Goal: Task Accomplishment & Management: Manage account settings

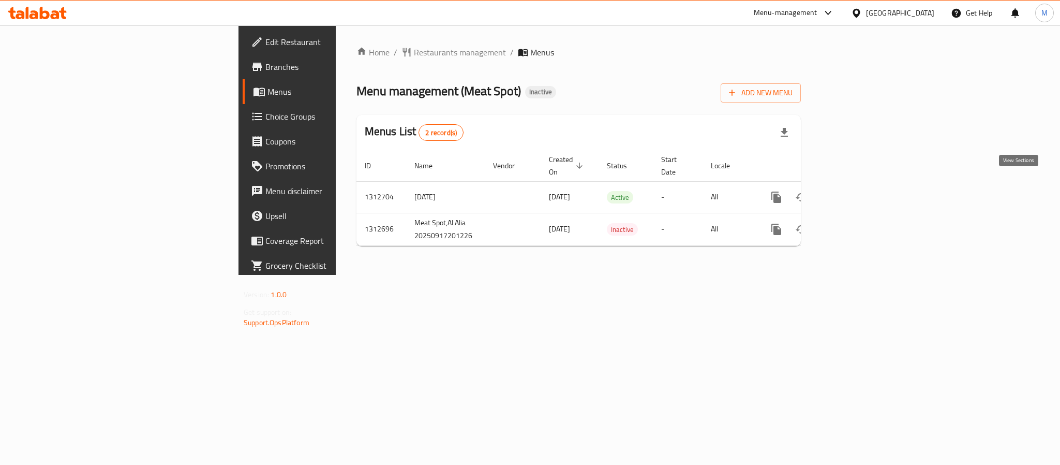
click at [864, 185] on link "enhanced table" at bounding box center [851, 197] width 25 height 25
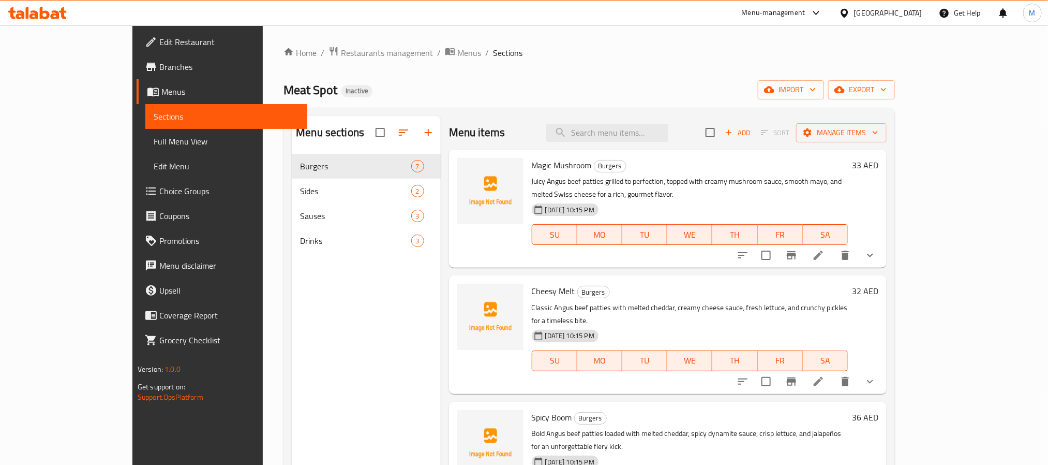
click at [159, 196] on span "Choice Groups" at bounding box center [229, 191] width 140 height 12
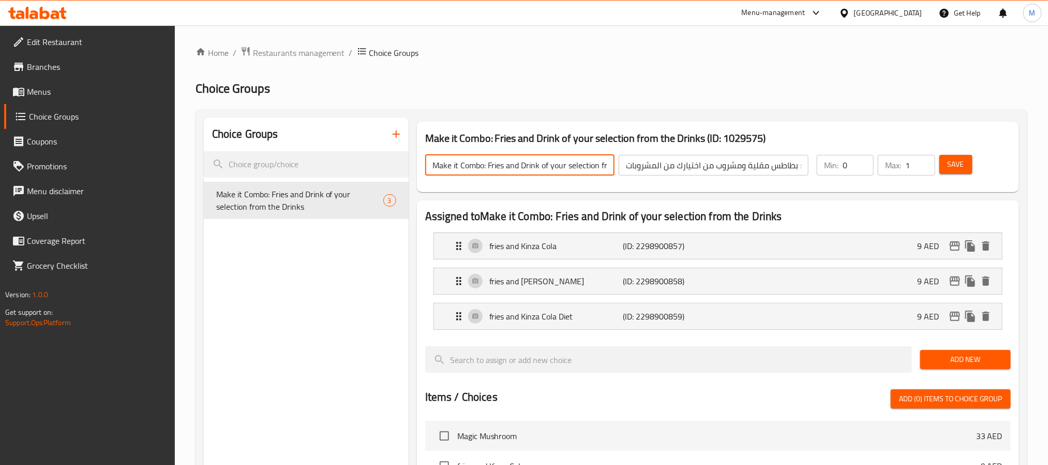
scroll to position [0, 47]
drag, startPoint x: 483, startPoint y: 167, endPoint x: 687, endPoint y: 184, distance: 204.6
click at [687, 184] on div "Make it Combo: Fries and Drink of your selection from the Drinks ​ اجعلها كومبو…" at bounding box center [718, 165] width 594 height 46
type input "Make it Combo"
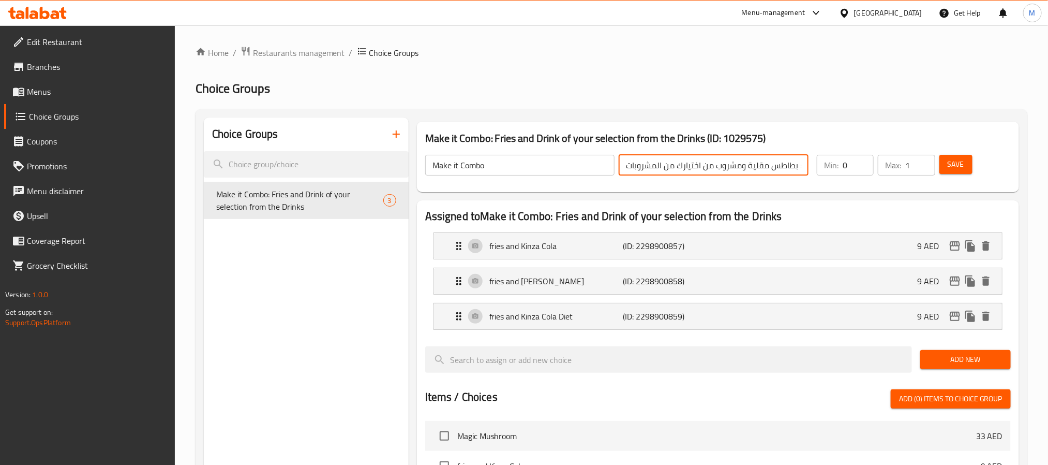
drag, startPoint x: 804, startPoint y: 168, endPoint x: 577, endPoint y: 171, distance: 226.6
click at [577, 171] on div "Make it Combo ​ اجعلها كومبو : بطاطس مقلية ومشروب من اختيارك من المشروبات ​" at bounding box center [617, 164] width 396 height 33
type input "اجعلها كومبو"
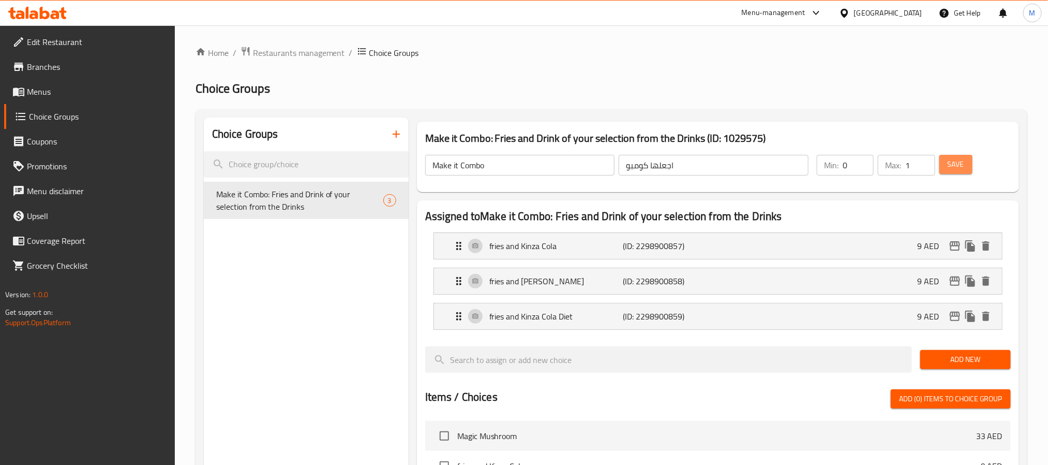
click at [964, 161] on span "Save" at bounding box center [956, 164] width 17 height 13
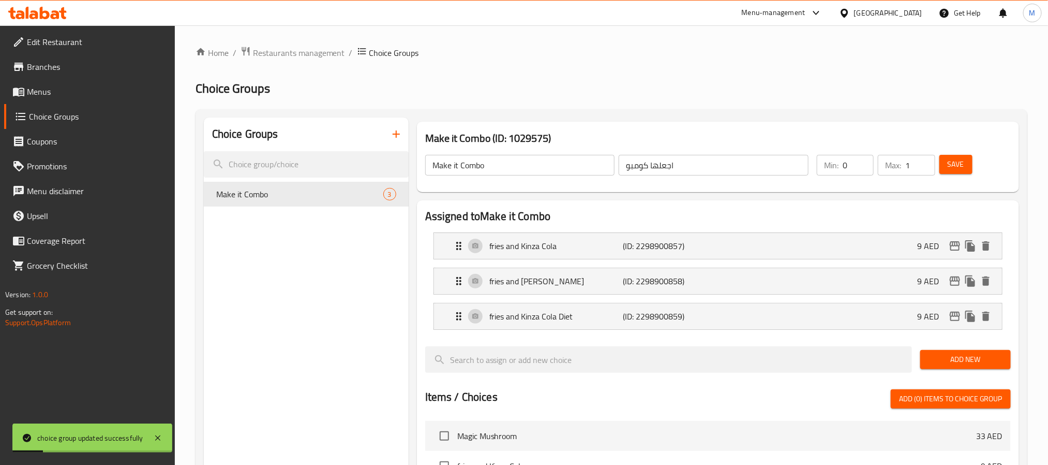
drag, startPoint x: 130, startPoint y: 96, endPoint x: 143, endPoint y: 96, distance: 12.4
click at [130, 96] on span "Menus" at bounding box center [97, 91] width 140 height 12
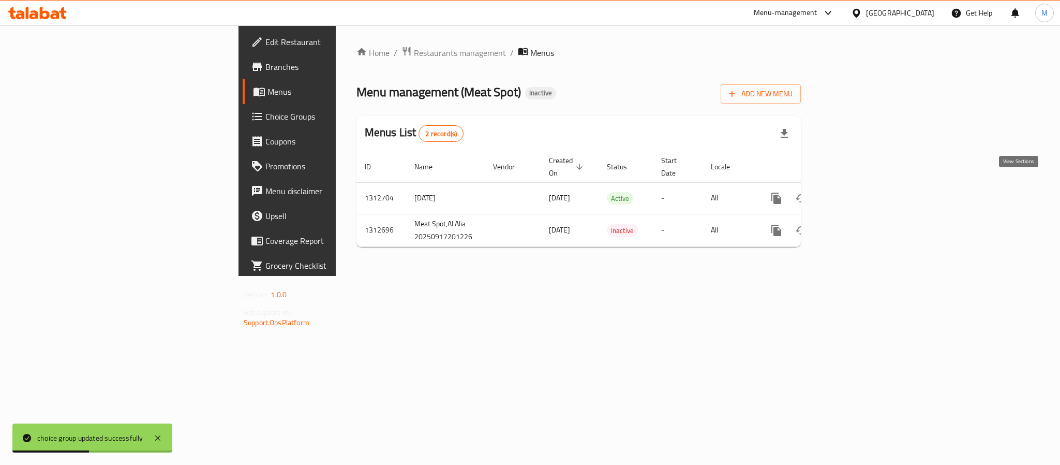
click at [857, 192] on icon "enhanced table" at bounding box center [851, 198] width 12 height 12
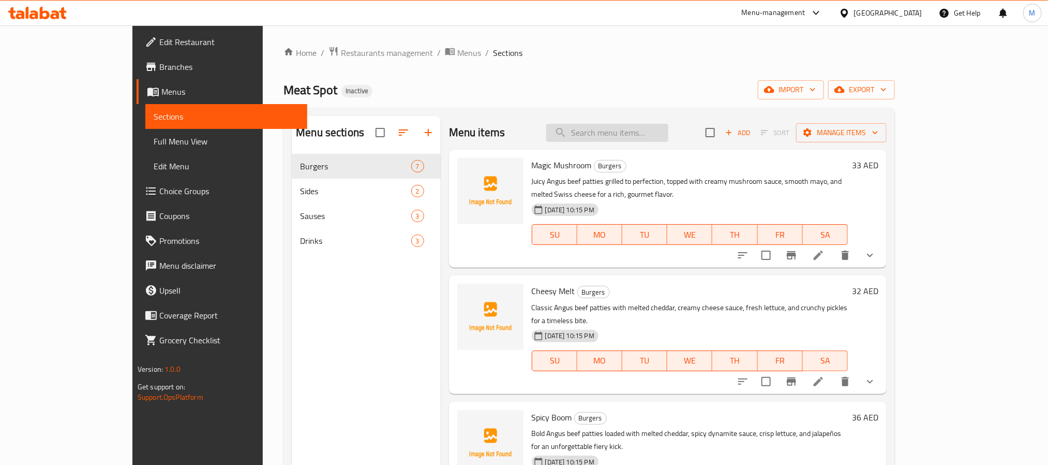
click at [657, 127] on input "search" at bounding box center [607, 133] width 122 height 18
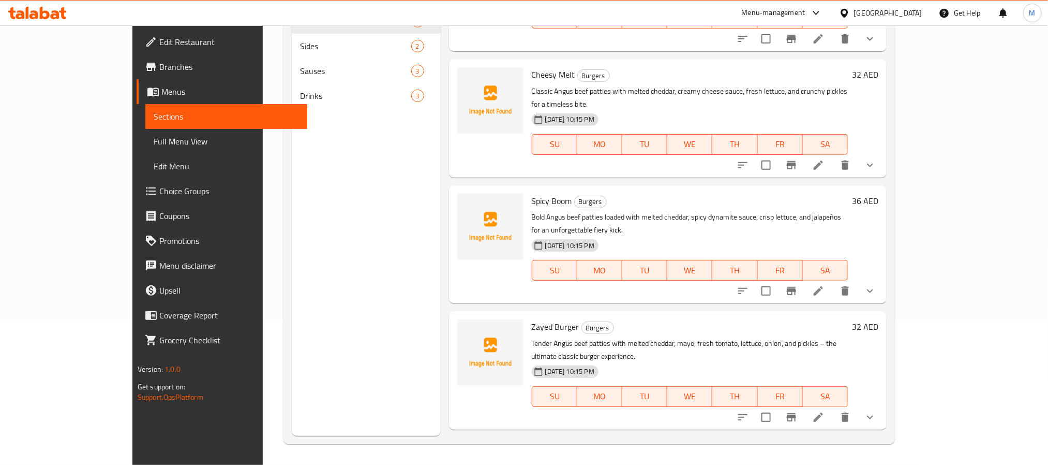
scroll to position [126, 0]
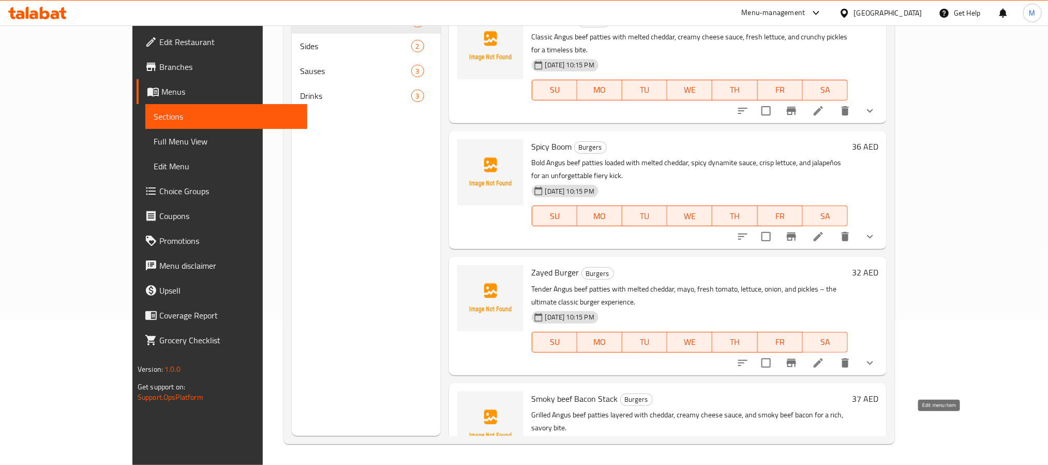
type input "beef"
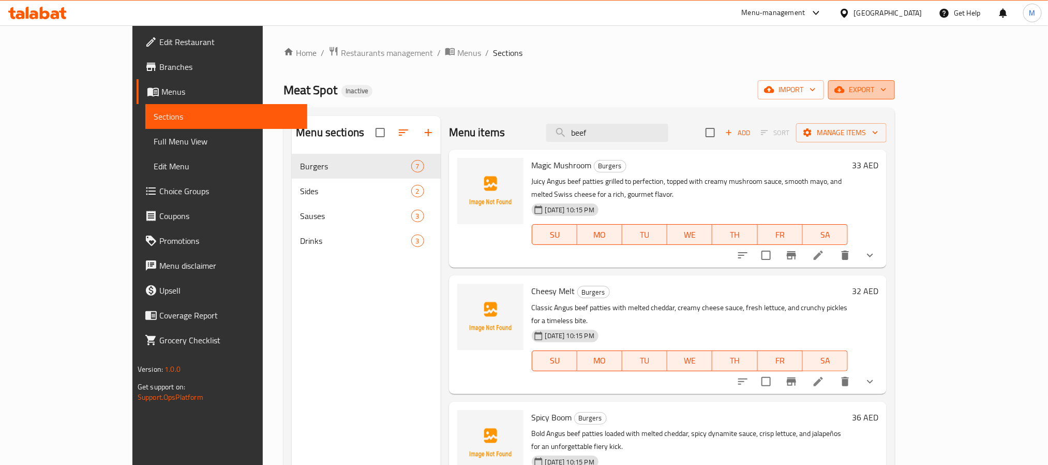
click at [845, 91] on icon "button" at bounding box center [840, 89] width 10 height 7
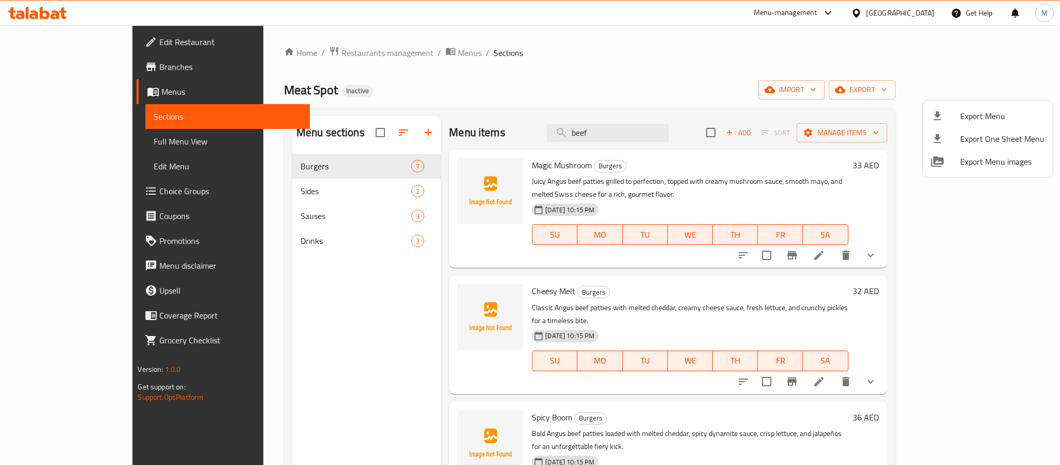
click at [966, 101] on ul "Export Menu Export One Sheet Menu Export Menu images" at bounding box center [988, 138] width 130 height 77
click at [940, 125] on li "Export Menu" at bounding box center [988, 116] width 130 height 23
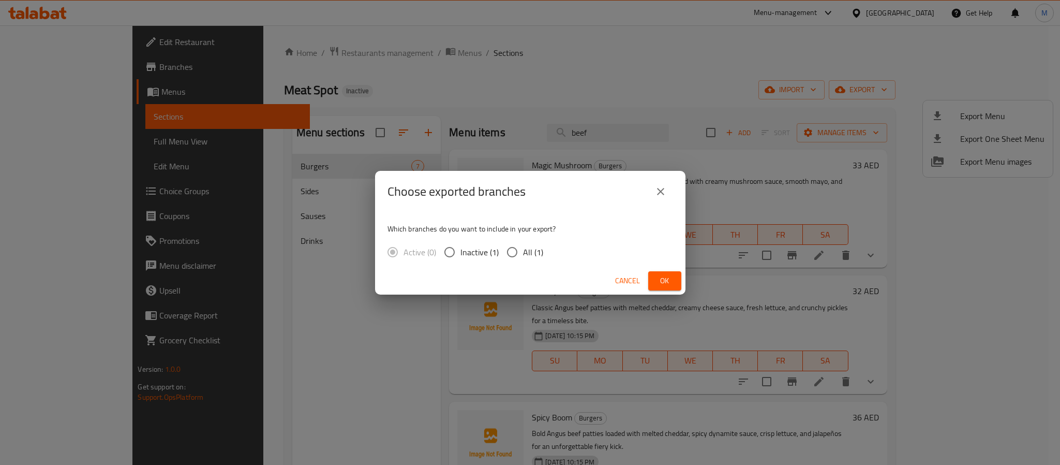
click at [540, 247] on span "All (1)" at bounding box center [533, 252] width 20 height 12
click at [523, 247] on input "All (1)" at bounding box center [512, 252] width 22 height 22
radio input "true"
click at [667, 274] on span "Ok" at bounding box center [665, 280] width 17 height 13
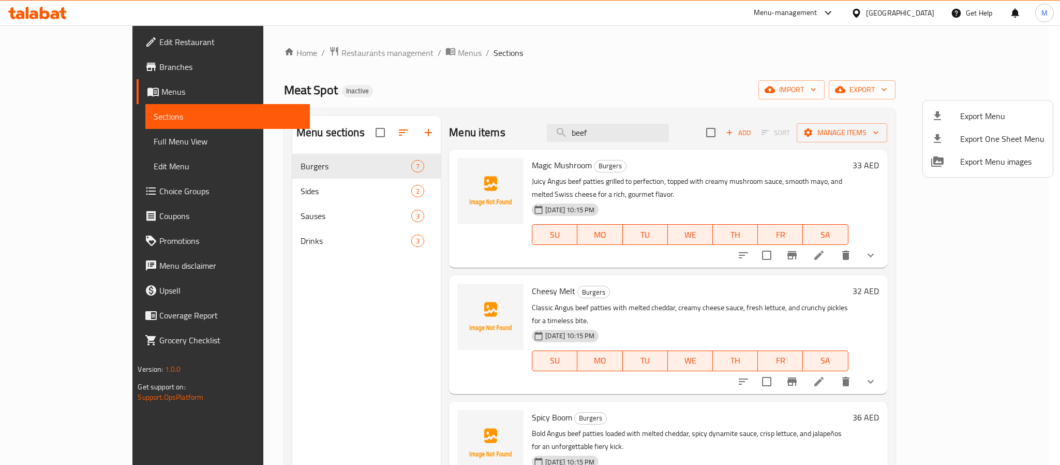
click at [73, 65] on div at bounding box center [530, 232] width 1060 height 465
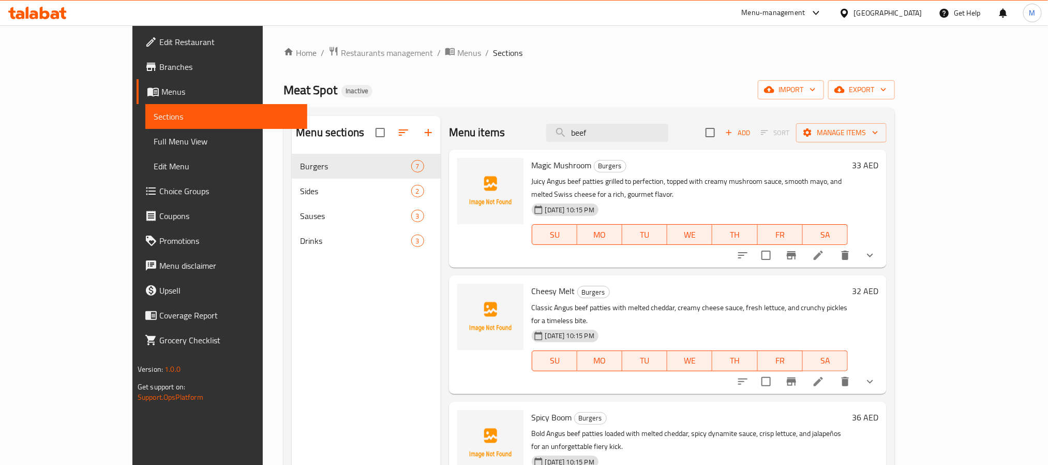
click at [159, 65] on span "Branches" at bounding box center [229, 67] width 140 height 12
click at [154, 143] on span "Full Menu View" at bounding box center [226, 141] width 145 height 12
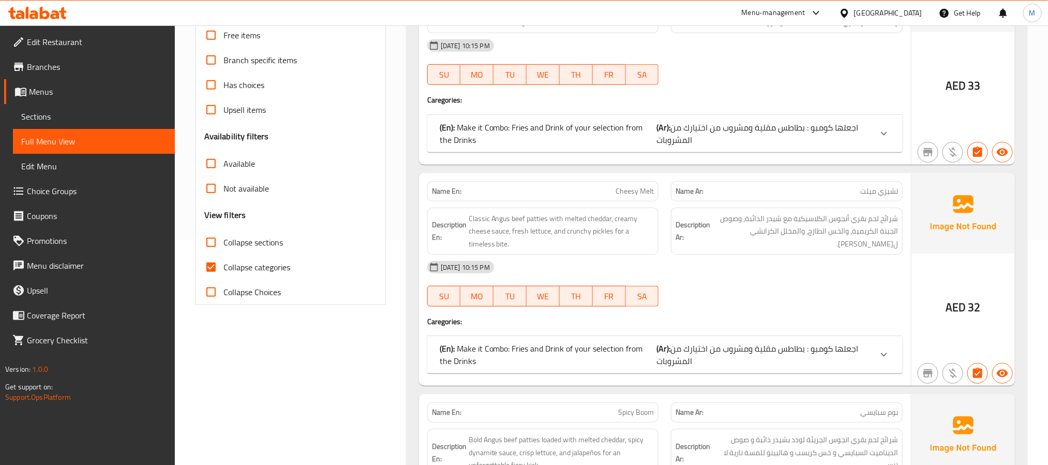
scroll to position [233, 0]
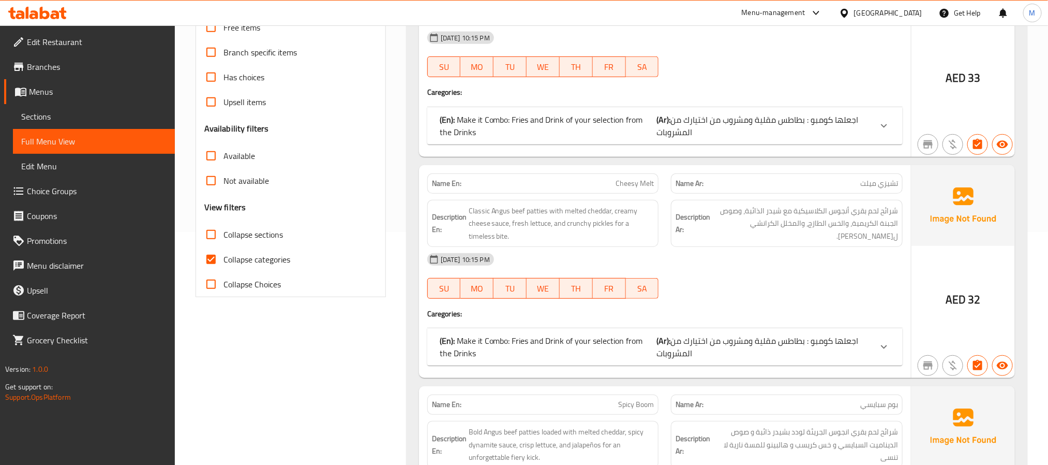
click at [279, 267] on label "Collapse categories" at bounding box center [245, 259] width 92 height 25
click at [224, 267] on input "Collapse categories" at bounding box center [211, 259] width 25 height 25
checkbox input "false"
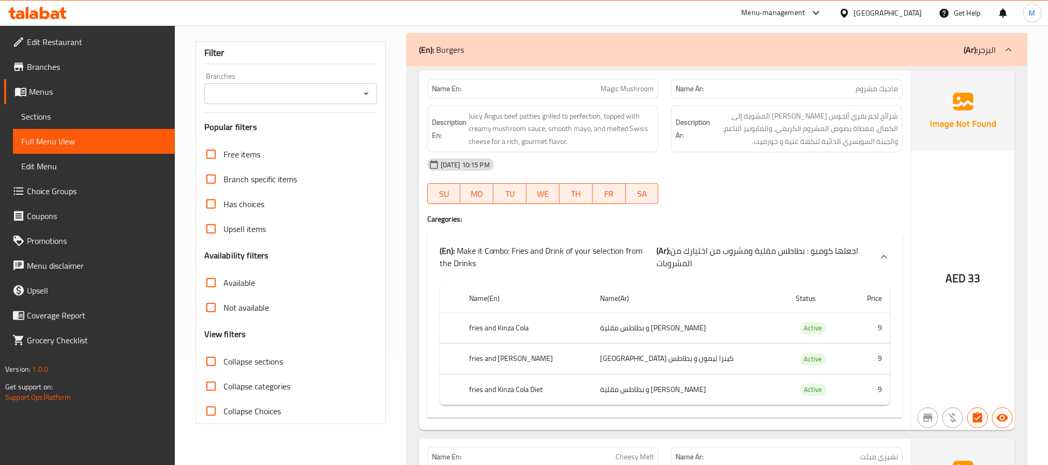
scroll to position [78, 0]
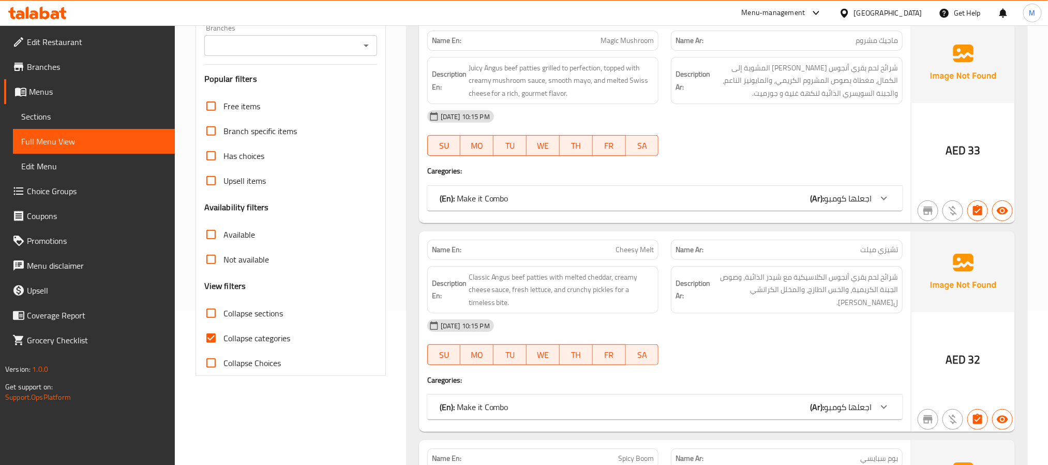
scroll to position [155, 0]
click at [255, 337] on span "Collapse categories" at bounding box center [257, 337] width 67 height 12
click at [224, 337] on input "Collapse categories" at bounding box center [211, 336] width 25 height 25
checkbox input "false"
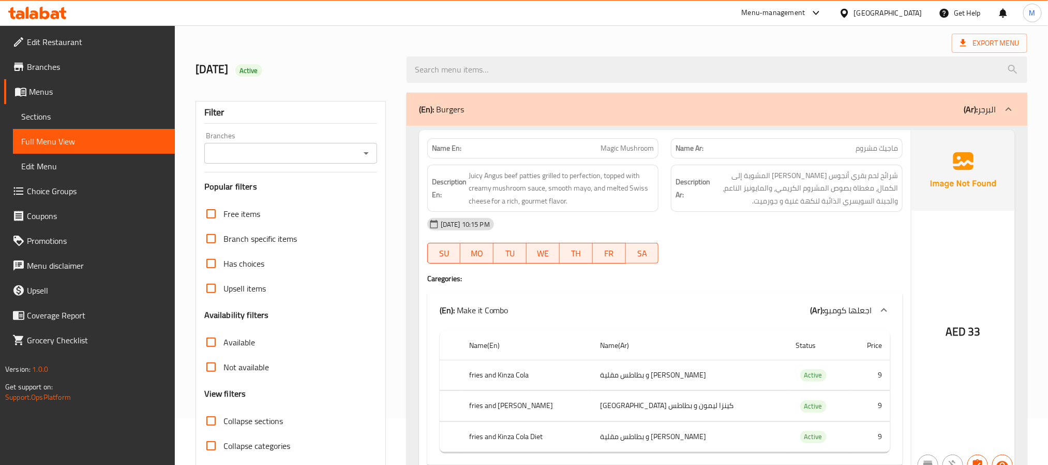
scroll to position [0, 0]
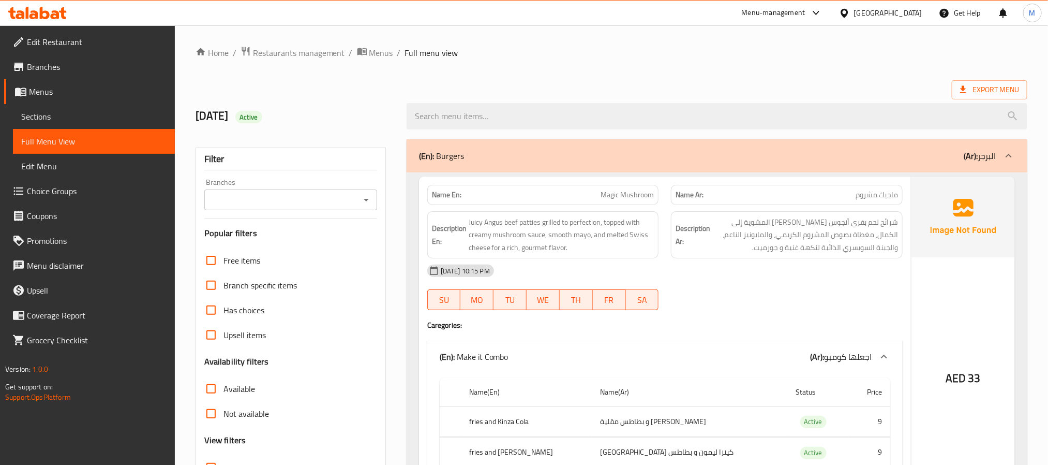
drag, startPoint x: 705, startPoint y: 220, endPoint x: 643, endPoint y: 187, distance: 71.1
click at [705, 220] on h6 "Description Ar: شرائح لحم بقري أنجوس الجوسي المشوية إلى الكمال، مغطاة بصوص المش…" at bounding box center [787, 235] width 222 height 38
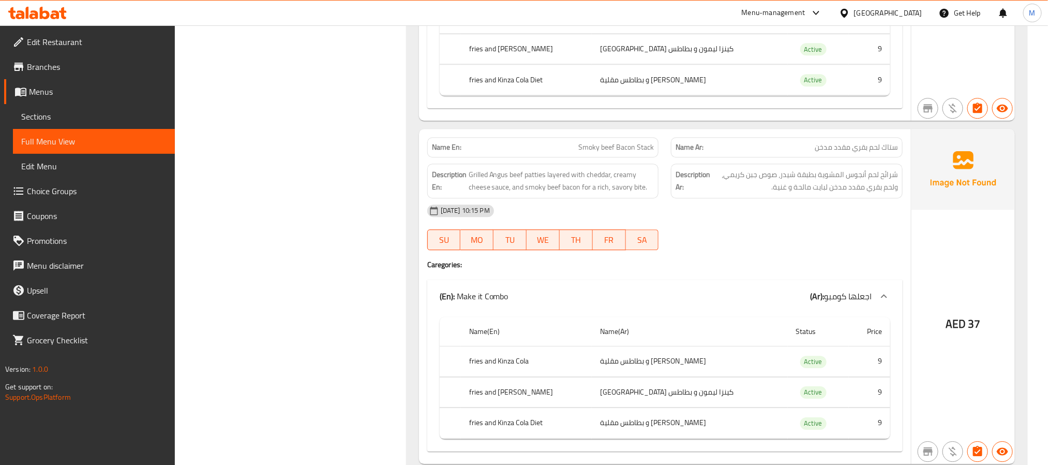
scroll to position [1475, 0]
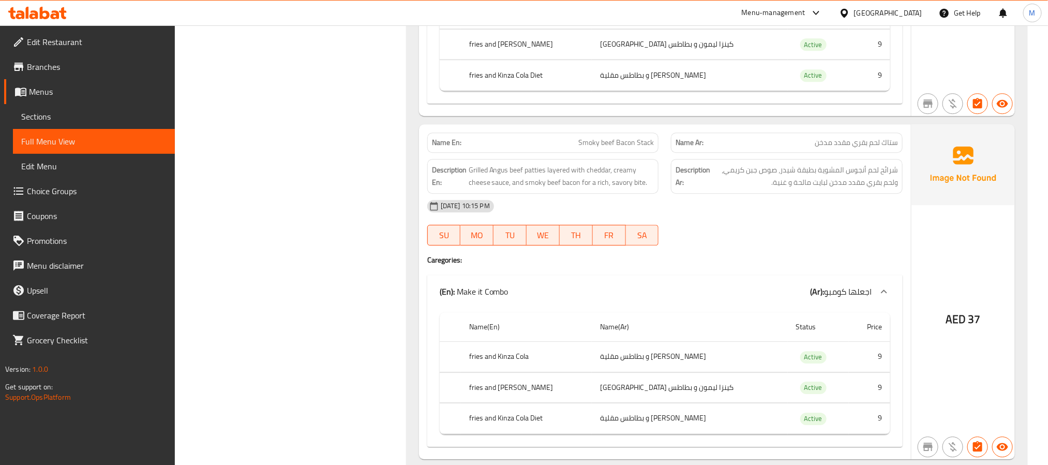
drag, startPoint x: 877, startPoint y: 224, endPoint x: 811, endPoint y: 183, distance: 78.3
click at [877, 218] on div "17-09-2025 10:15 PM" at bounding box center [665, 206] width 488 height 25
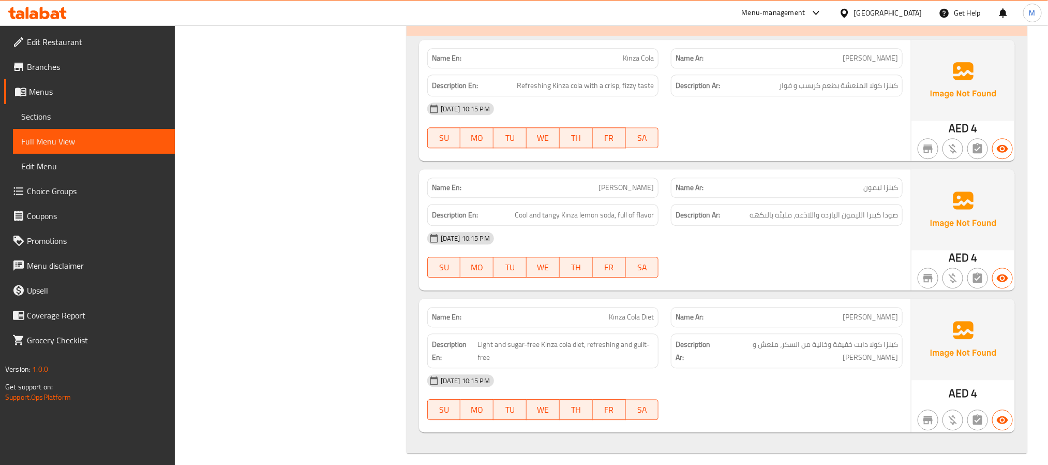
scroll to position [3461, 0]
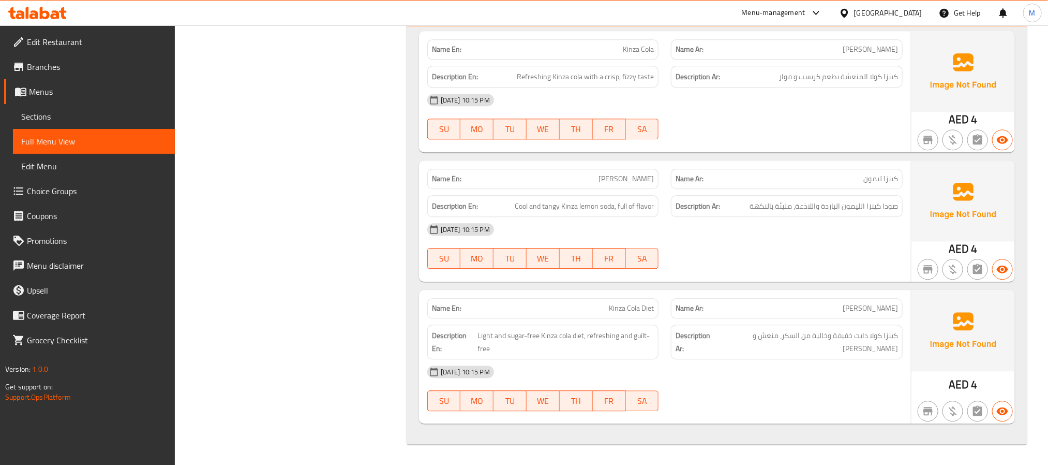
drag, startPoint x: 811, startPoint y: 245, endPoint x: 812, endPoint y: 239, distance: 6.4
click at [811, 245] on div "17-09-2025 10:15 PM SU MO TU WE TH FR SA" at bounding box center [665, 246] width 488 height 58
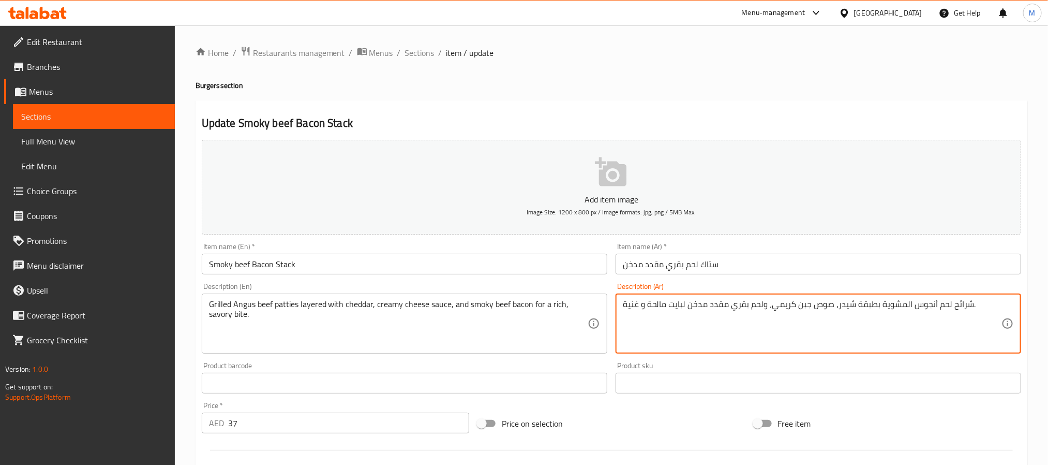
click at [736, 307] on textarea "شرائح لحم أنجوس المشوية بطبقة شيدر، صوص جبن كريمي، ولحم بقري مقدد مدخن لبايت ما…" at bounding box center [812, 323] width 379 height 49
click at [933, 306] on textarea "شرائح لحم أنجوس المشوية بطبقة شيدر، صوص جبن كريمي، ولحم بقري مقدد مدخن لبايت ما…" at bounding box center [812, 323] width 379 height 49
paste textarea "قري"
type textarea "شرائح لحم بقري أنجوس المشوية بطبقة شيدر، صوص جبن كريمي، ولحم بقري مقدد مدخن لبا…"
click at [922, 272] on input "ستاك لحم بقري مقدد مدخن" at bounding box center [819, 264] width 406 height 21
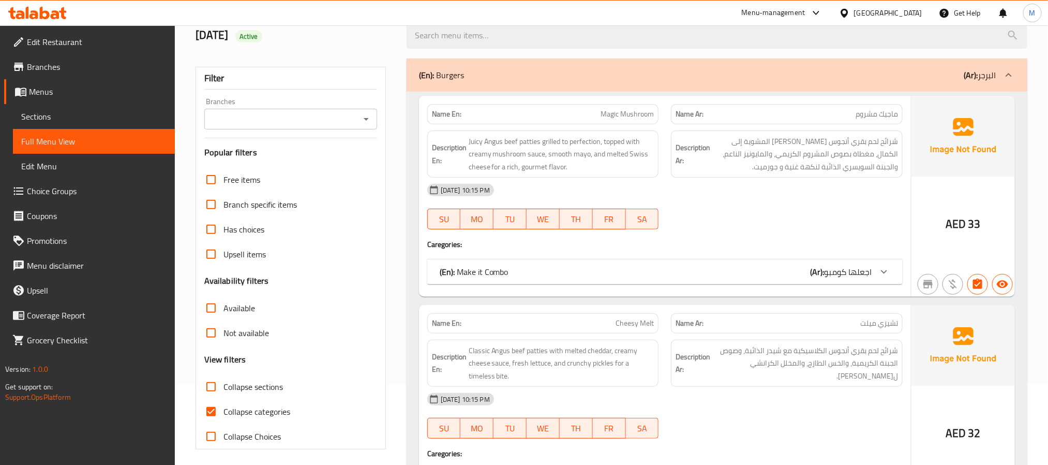
scroll to position [155, 0]
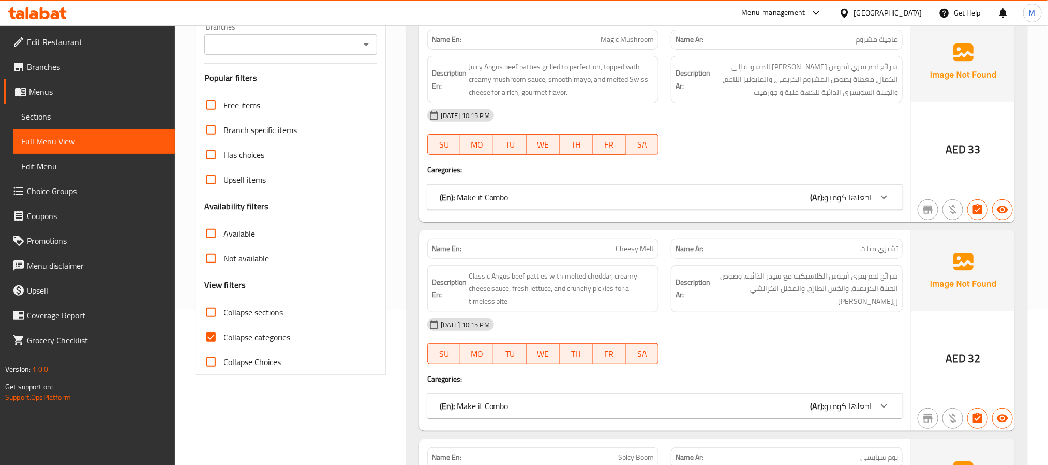
drag, startPoint x: 233, startPoint y: 336, endPoint x: 541, endPoint y: 271, distance: 314.7
click at [233, 336] on span "Collapse categories" at bounding box center [257, 337] width 67 height 12
click at [224, 336] on input "Collapse categories" at bounding box center [211, 336] width 25 height 25
checkbox input "false"
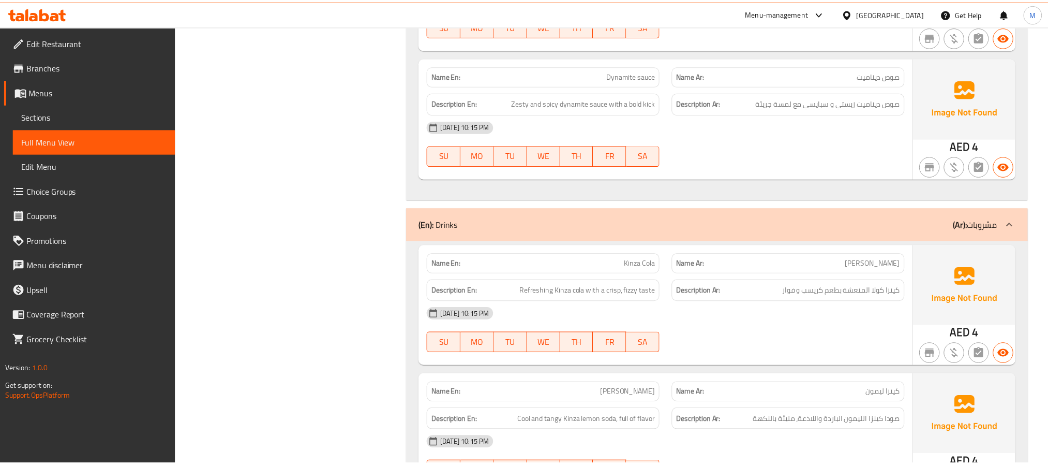
scroll to position [3461, 0]
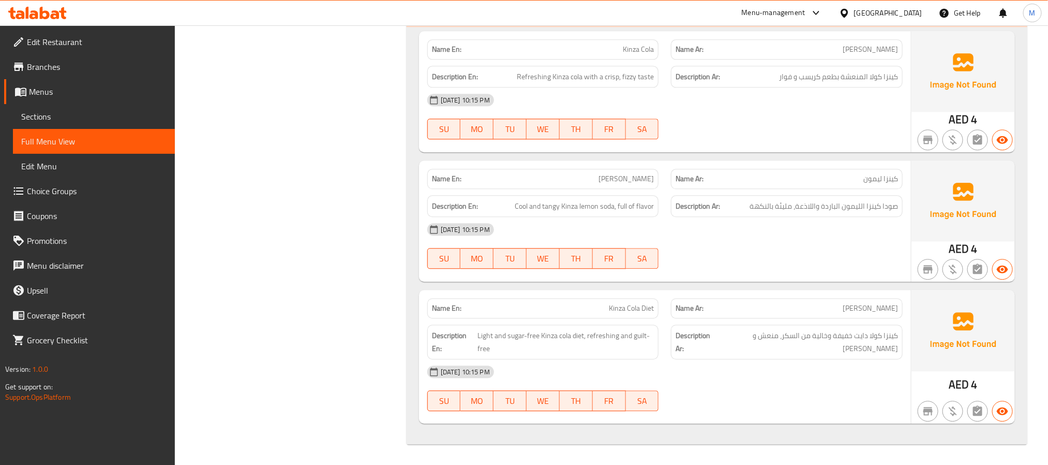
click at [435, 178] on strong "Name En:" at bounding box center [446, 178] width 29 height 11
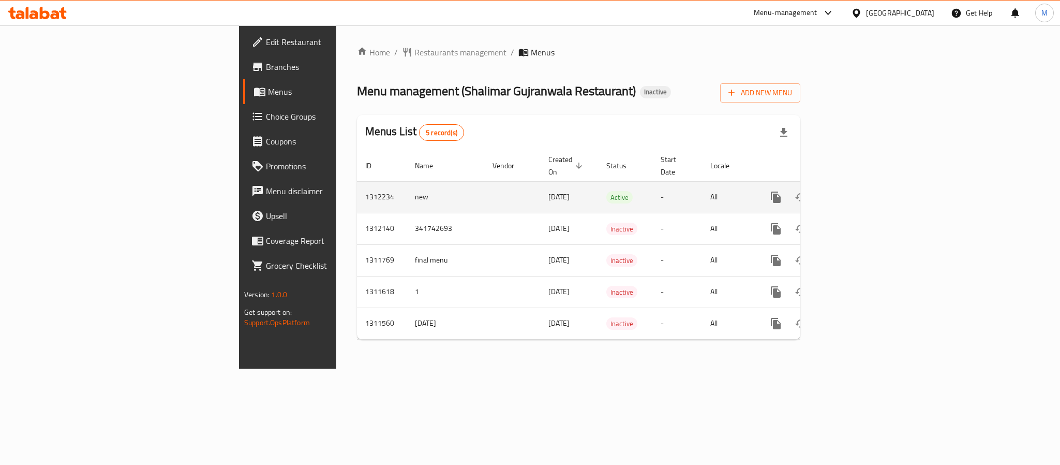
click at [871, 186] on td "enhanced table" at bounding box center [813, 197] width 116 height 32
click at [863, 185] on link "enhanced table" at bounding box center [850, 197] width 25 height 25
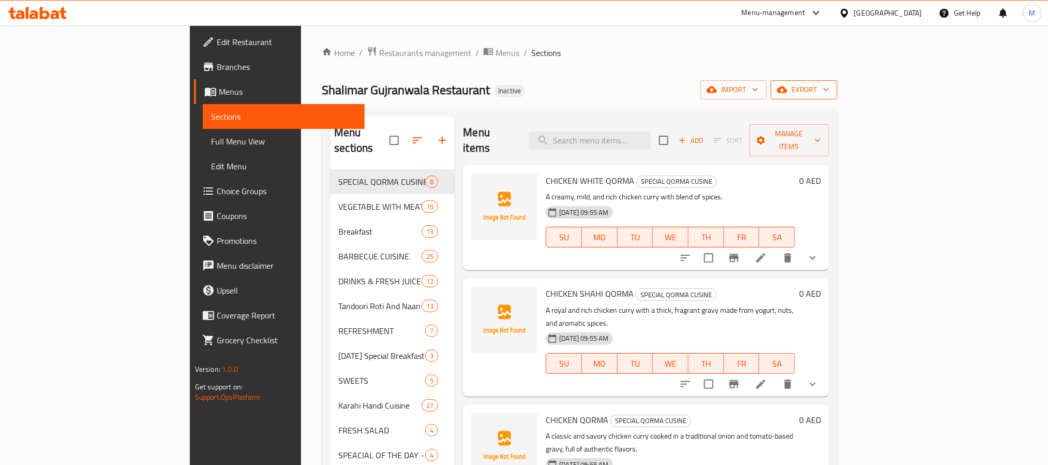
click at [838, 81] on button "export" at bounding box center [804, 89] width 67 height 19
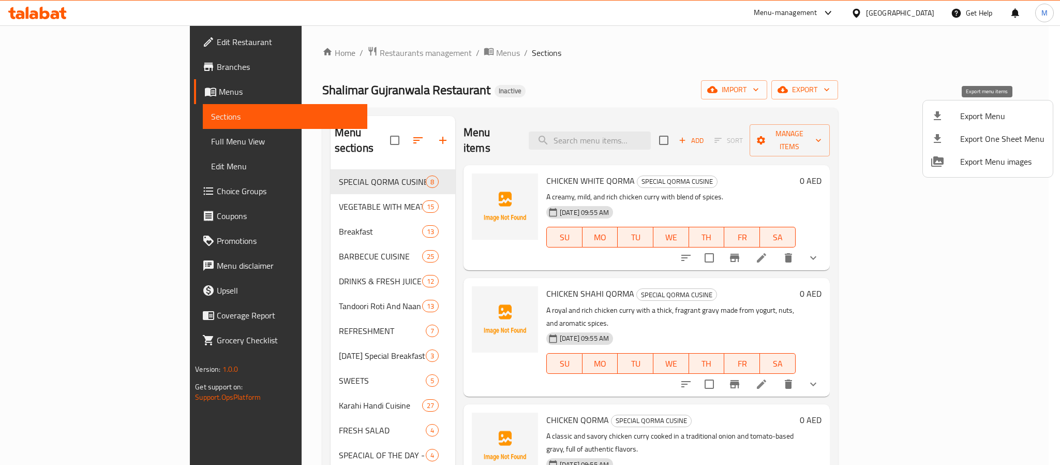
click at [952, 125] on li "Export Menu" at bounding box center [988, 116] width 130 height 23
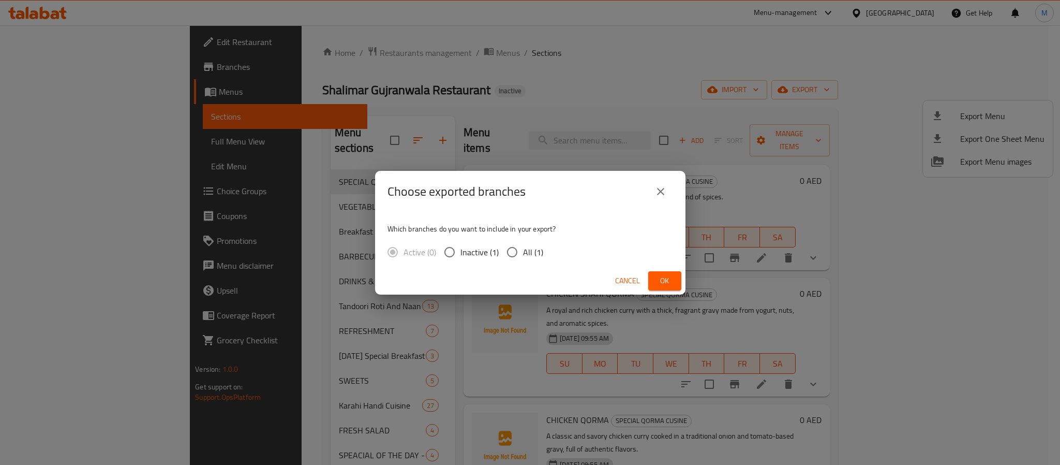
click at [510, 269] on div "Cancel Ok" at bounding box center [530, 280] width 310 height 27
click at [518, 261] on input "All (1)" at bounding box center [512, 252] width 22 height 22
radio input "true"
click at [660, 275] on span "Ok" at bounding box center [665, 280] width 17 height 13
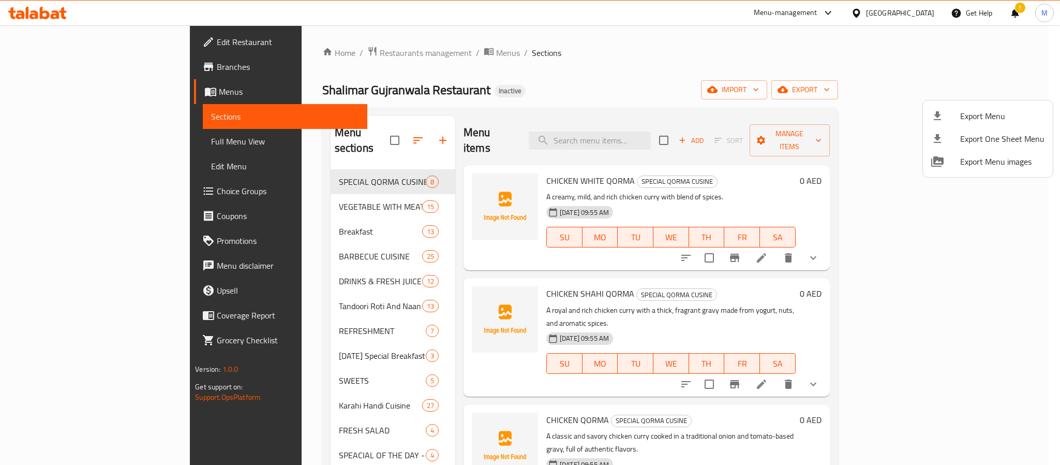
click at [890, 16] on div at bounding box center [530, 232] width 1060 height 465
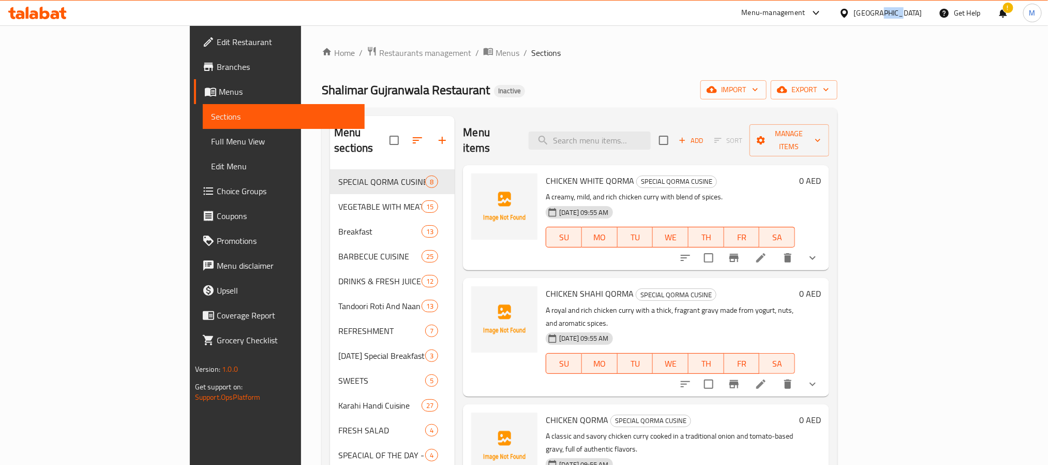
click at [890, 16] on div "[GEOGRAPHIC_DATA]" at bounding box center [888, 12] width 68 height 11
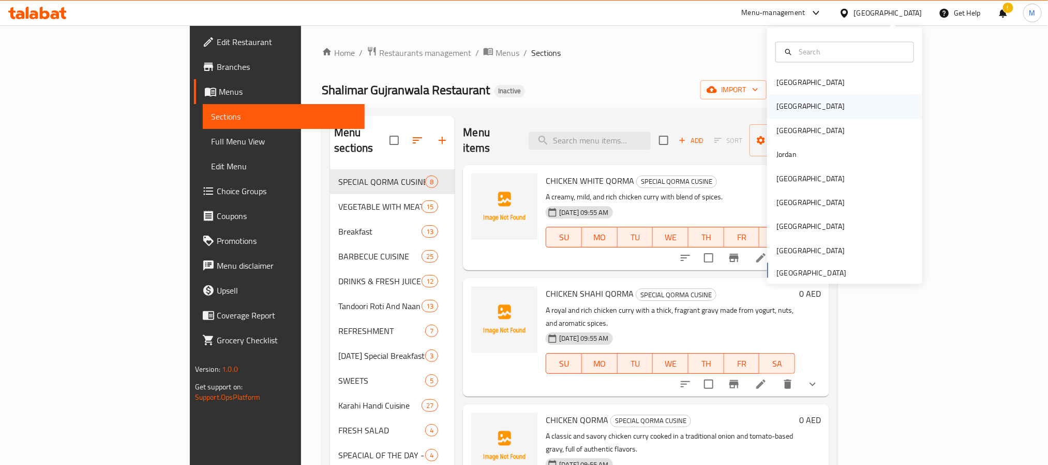
click at [778, 110] on div "[GEOGRAPHIC_DATA]" at bounding box center [811, 106] width 68 height 11
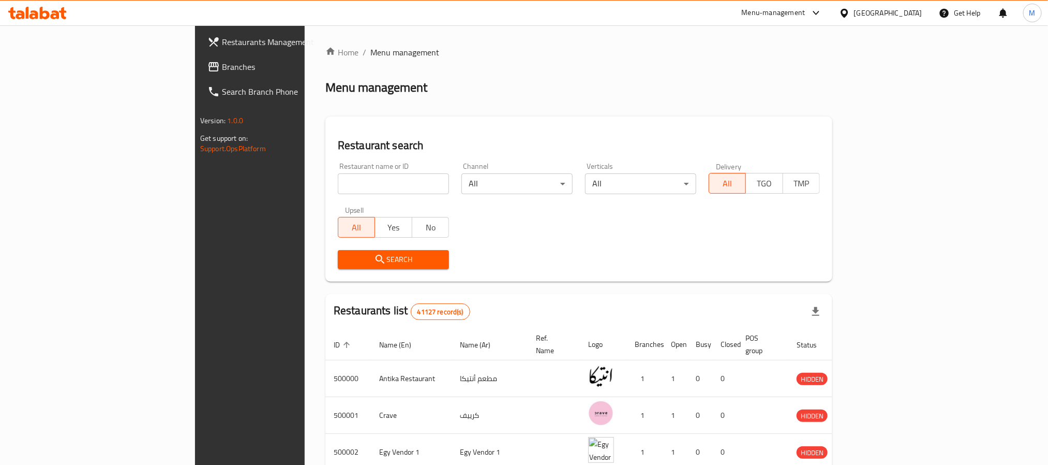
click at [222, 64] on span "Branches" at bounding box center [292, 67] width 140 height 12
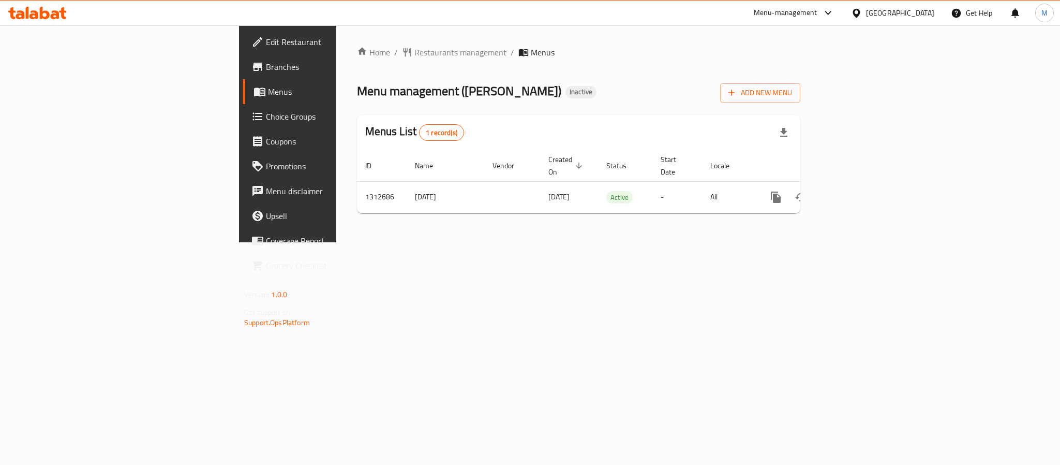
click at [921, 14] on div "[GEOGRAPHIC_DATA]" at bounding box center [900, 12] width 68 height 11
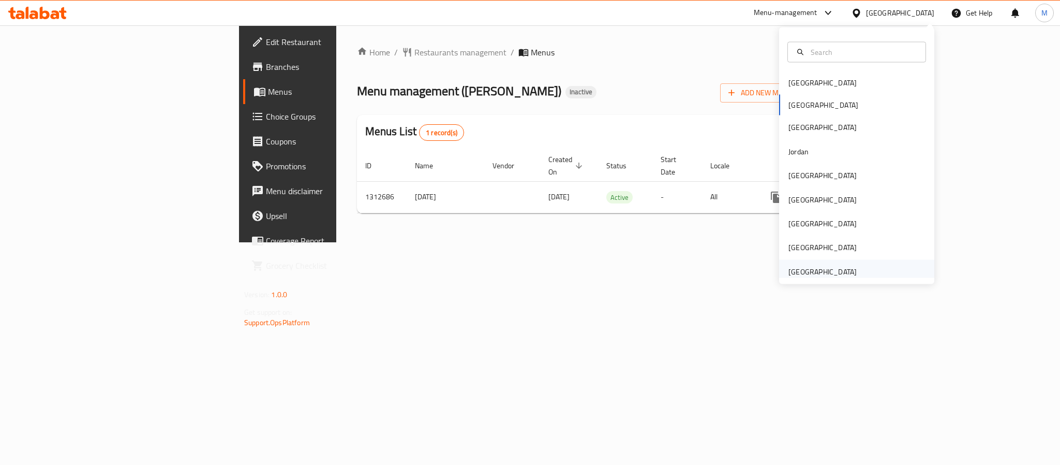
click at [834, 275] on div "[GEOGRAPHIC_DATA]" at bounding box center [822, 271] width 85 height 24
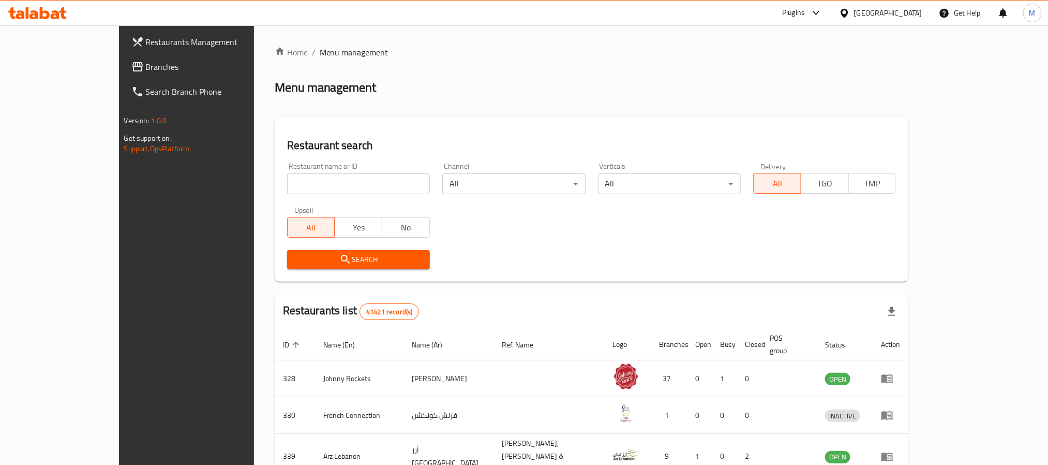
click at [123, 56] on link "Branches" at bounding box center [208, 66] width 171 height 25
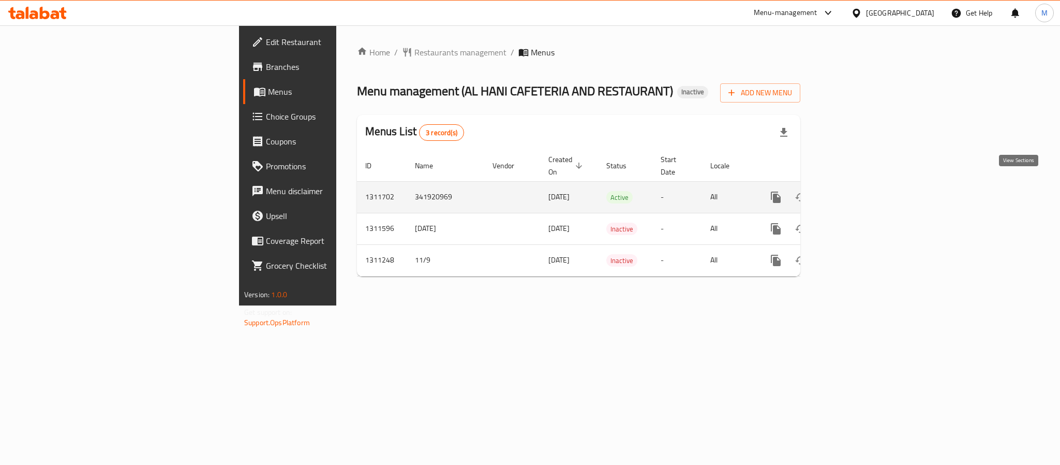
click at [857, 191] on icon "enhanced table" at bounding box center [850, 197] width 12 height 12
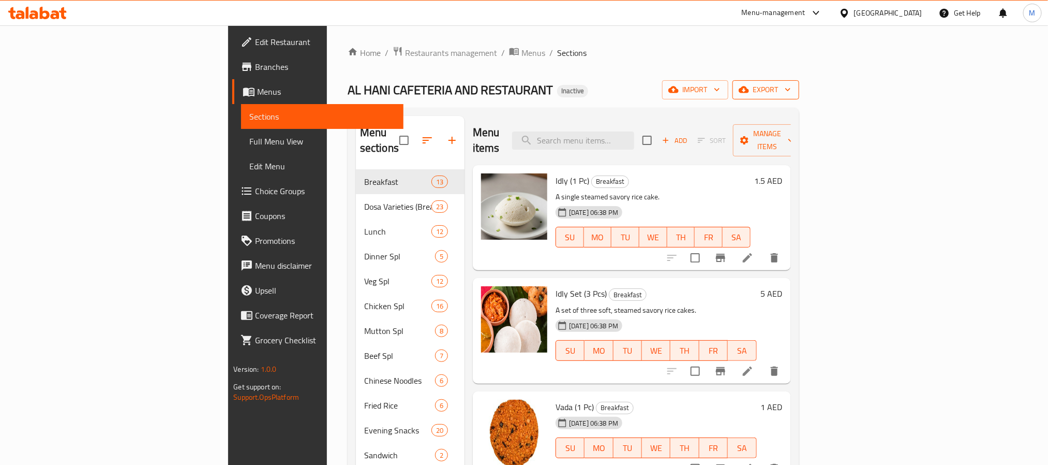
click at [791, 87] on span "export" at bounding box center [766, 89] width 50 height 13
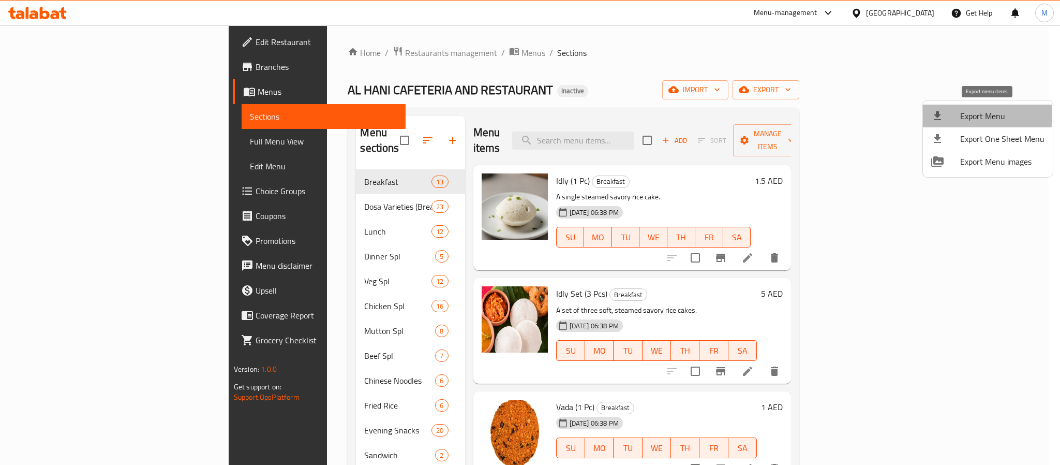
click at [954, 115] on div at bounding box center [945, 116] width 29 height 12
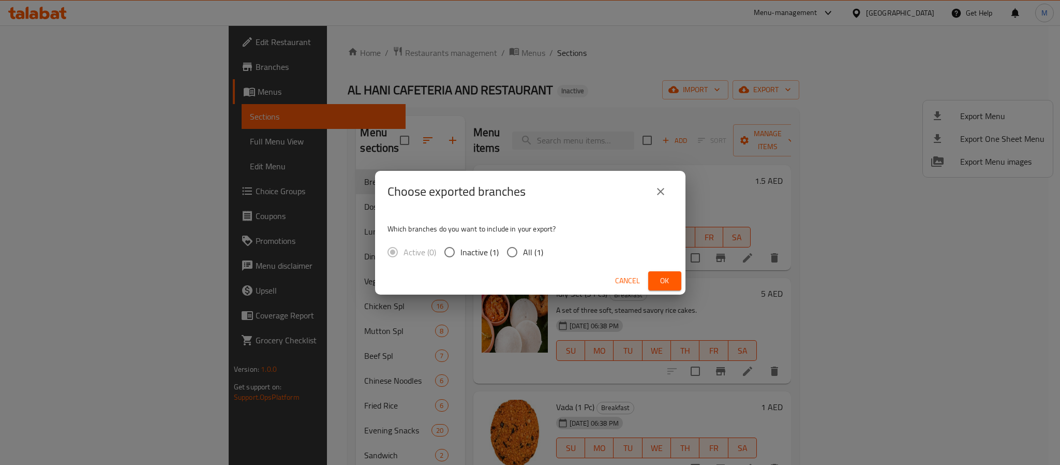
click at [538, 250] on span "All (1)" at bounding box center [533, 252] width 20 height 12
click at [523, 250] on input "All (1)" at bounding box center [512, 252] width 22 height 22
radio input "true"
click at [671, 286] on span "Ok" at bounding box center [665, 280] width 17 height 13
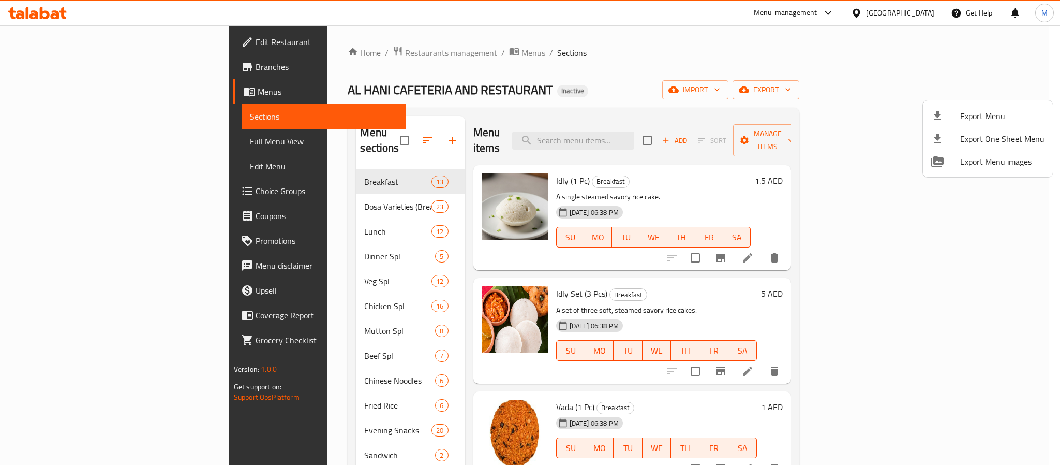
click at [88, 55] on div at bounding box center [530, 232] width 1060 height 465
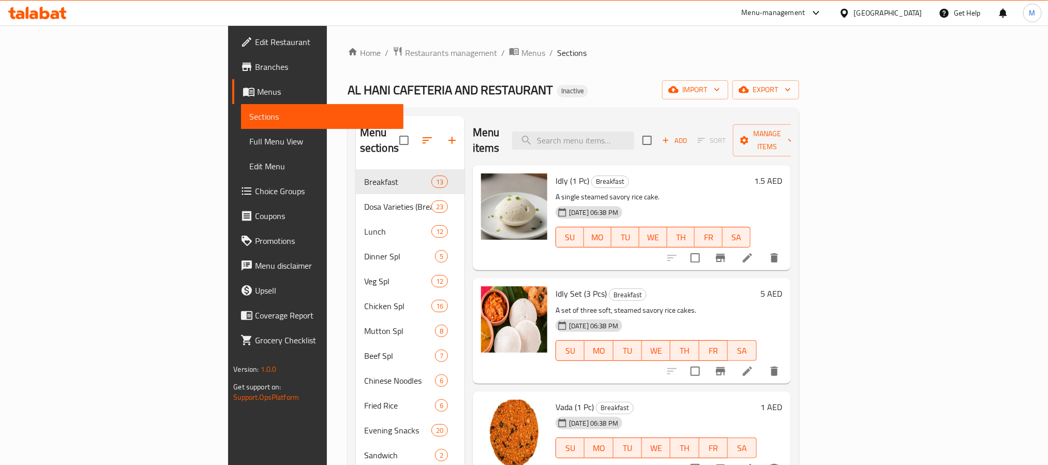
click at [255, 46] on span "Edit Restaurant" at bounding box center [325, 42] width 140 height 12
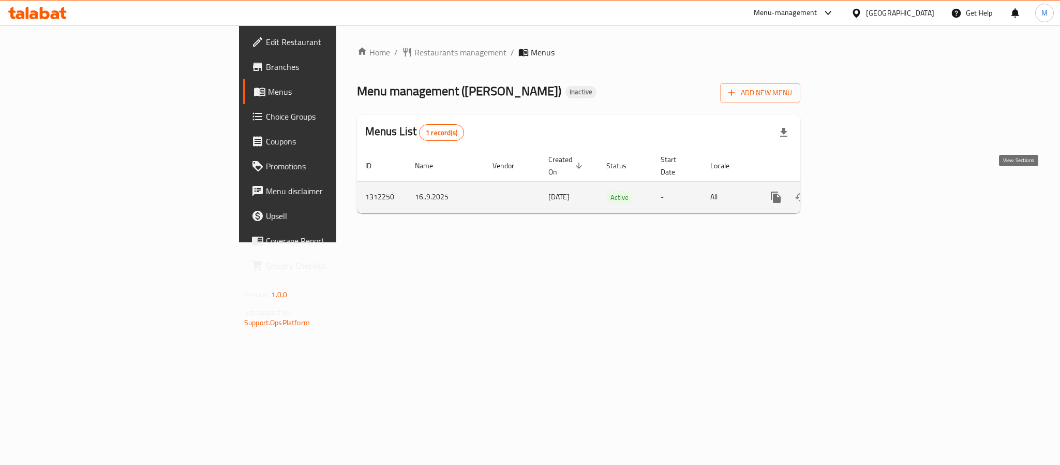
click at [857, 191] on icon "enhanced table" at bounding box center [850, 197] width 12 height 12
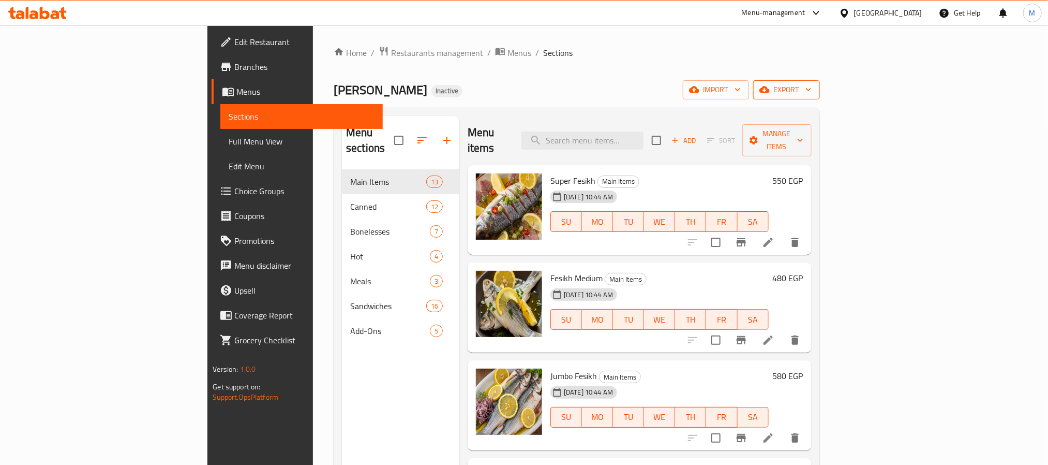
click at [812, 94] on span "export" at bounding box center [787, 89] width 50 height 13
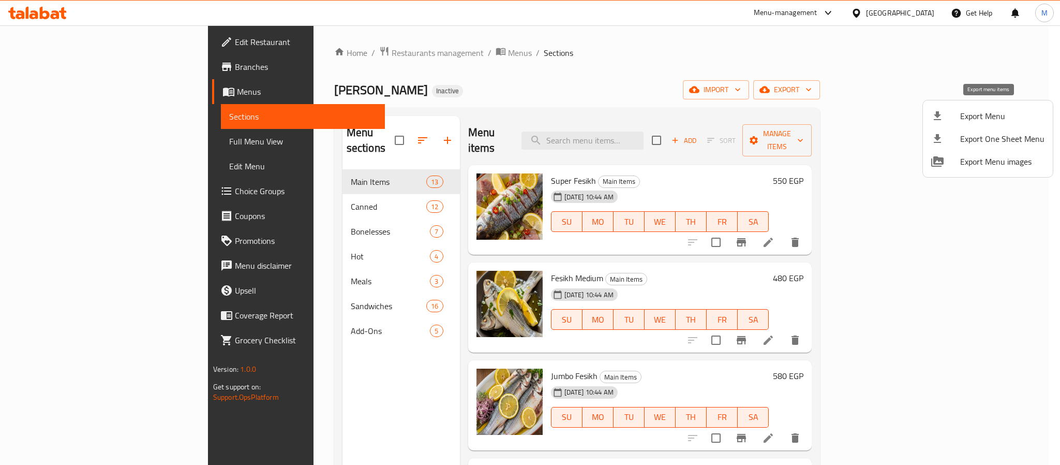
click at [980, 115] on span "Export Menu" at bounding box center [1002, 116] width 84 height 12
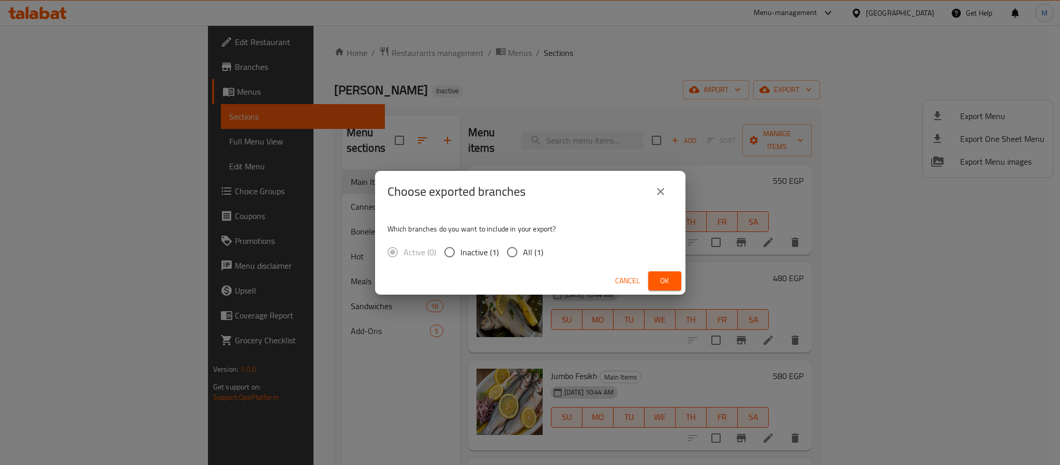
click at [510, 267] on div "Cancel Ok" at bounding box center [530, 280] width 310 height 27
click at [520, 261] on input "All (1)" at bounding box center [512, 252] width 22 height 22
radio input "true"
click at [652, 278] on button "Ok" at bounding box center [664, 280] width 33 height 19
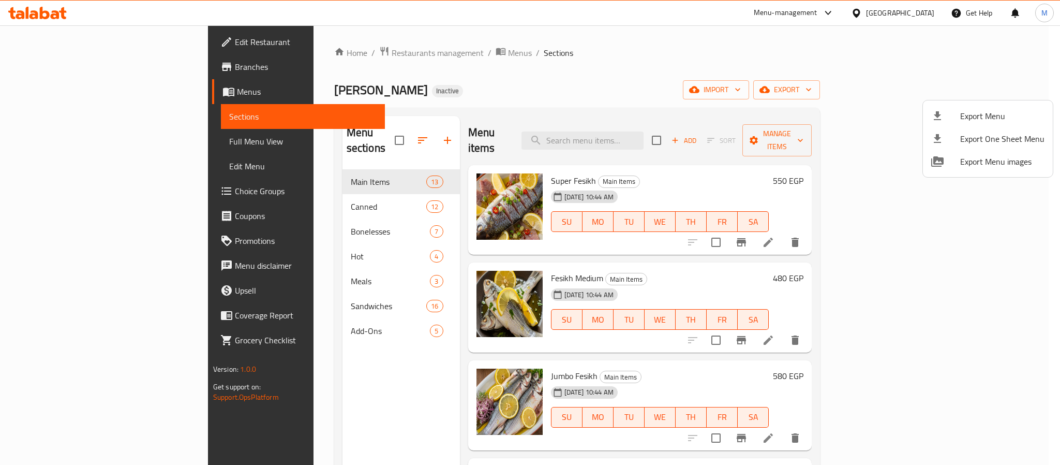
click at [542, 88] on div at bounding box center [530, 232] width 1060 height 465
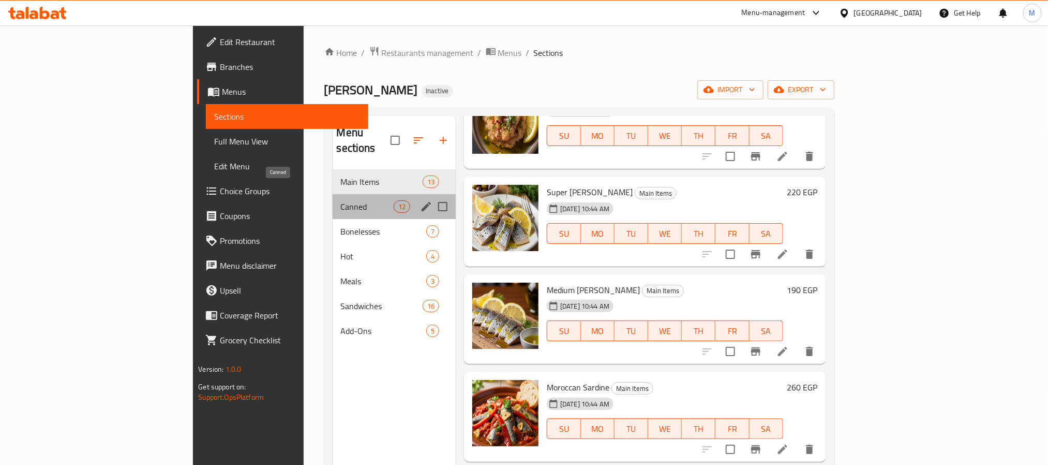
click at [341, 200] on span "Canned" at bounding box center [367, 206] width 53 height 12
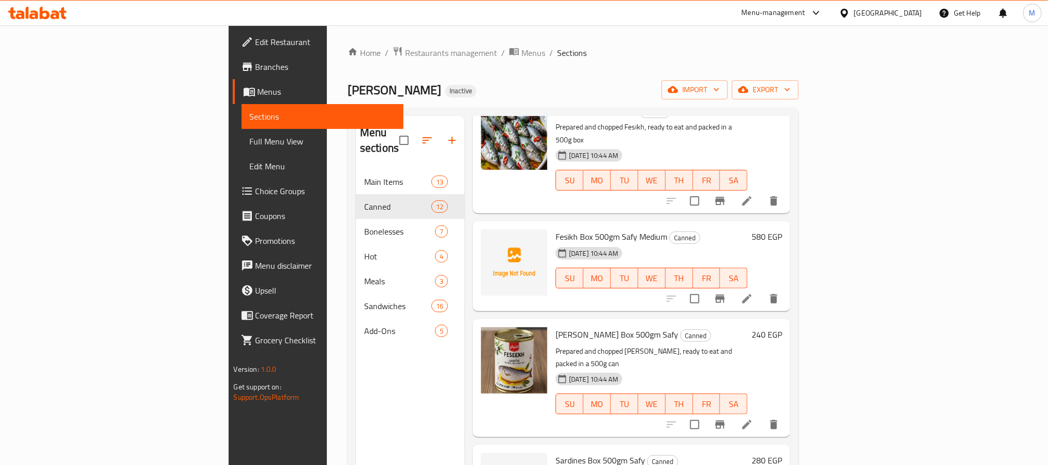
scroll to position [233, 0]
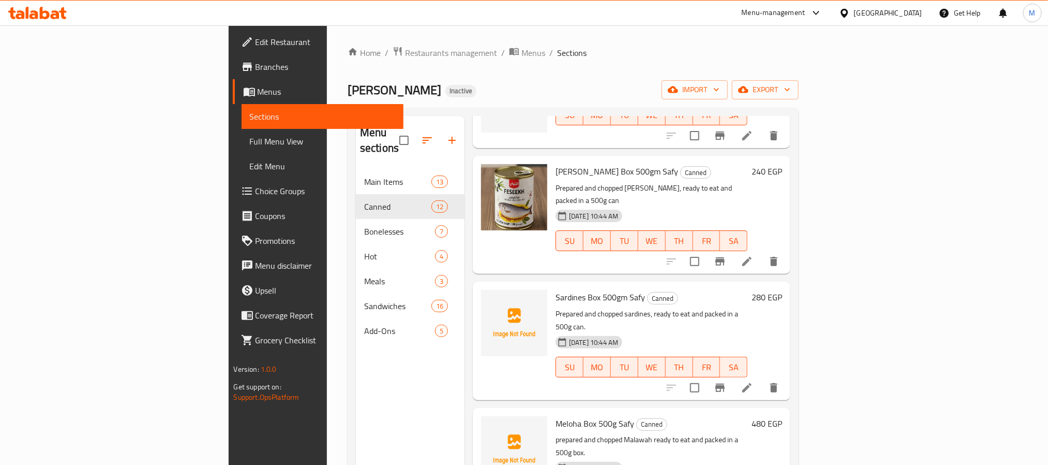
click at [556, 163] on span "Herring Box 500gm Safy" at bounding box center [617, 171] width 123 height 16
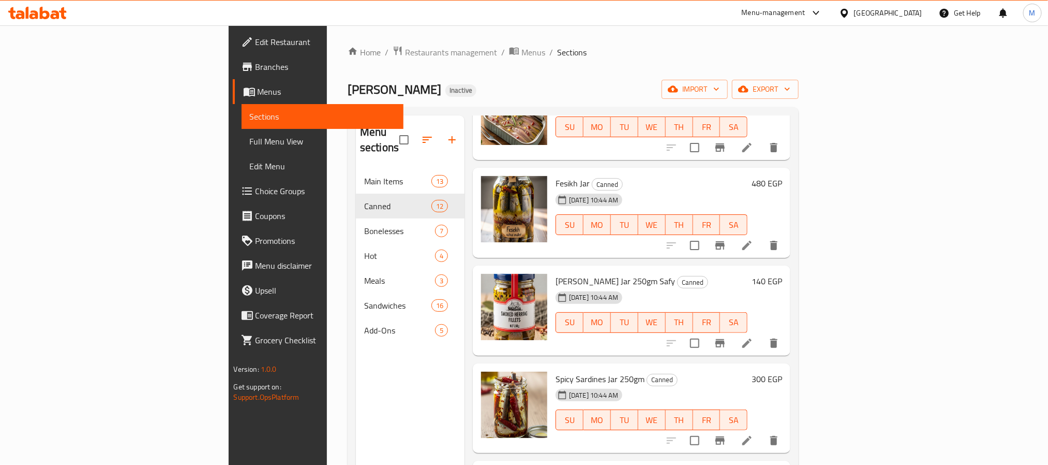
scroll to position [0, 0]
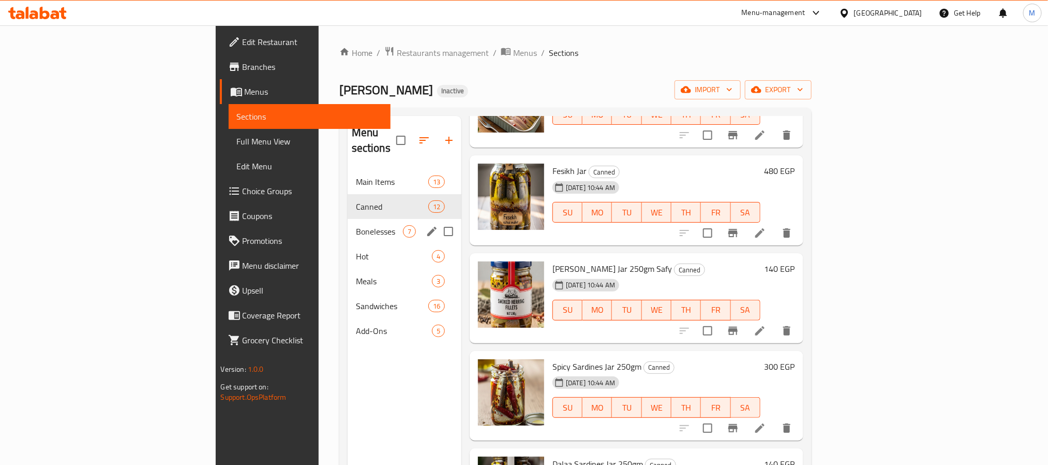
click at [348, 227] on div "Bonelesses 7" at bounding box center [405, 231] width 114 height 25
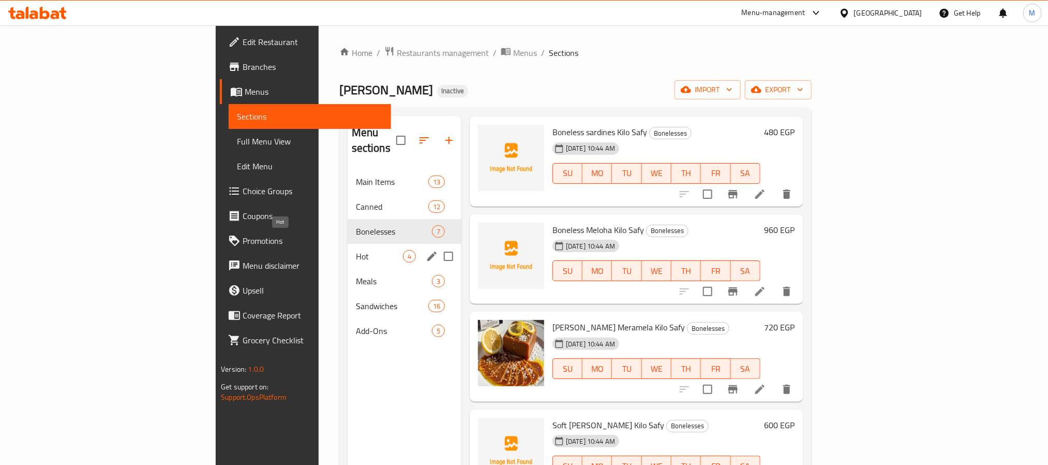
click at [356, 250] on span "Hot" at bounding box center [379, 256] width 47 height 12
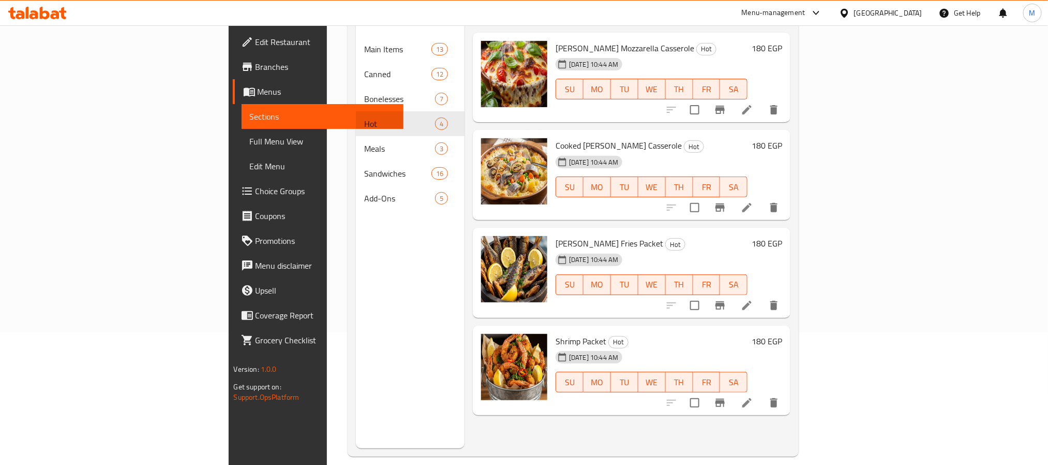
scroll to position [145, 0]
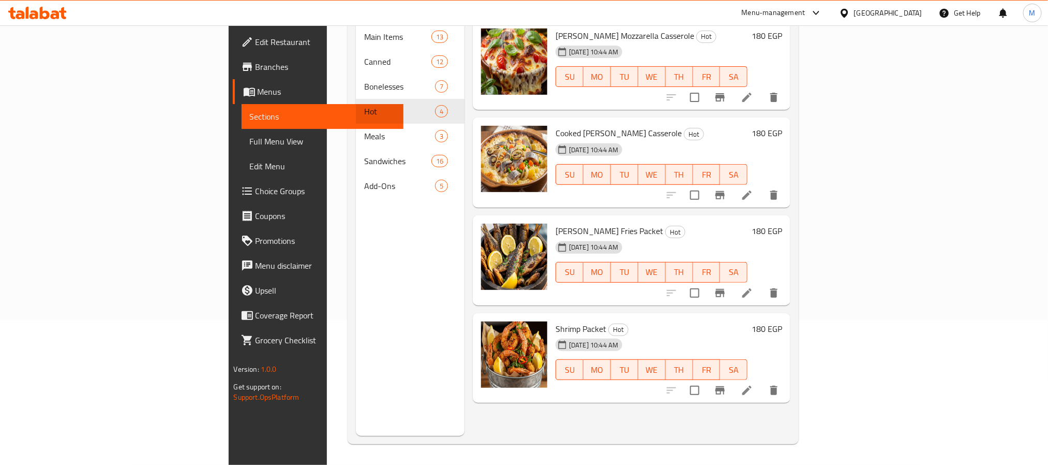
click at [348, 116] on div "Menu sections Main Items 13 Canned 12 Bonelesses 7 Hot 4 Meals 3 Sandwiches 16 …" at bounding box center [573, 203] width 451 height 481
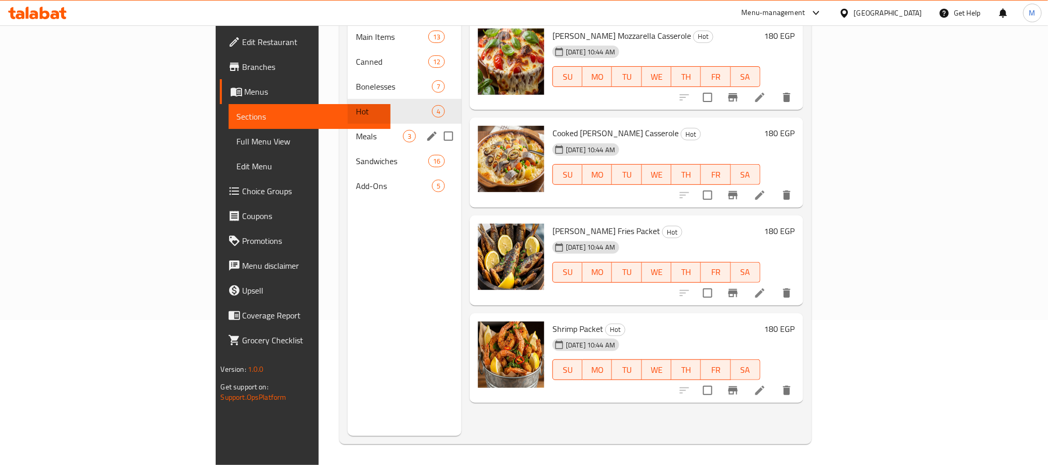
click at [356, 130] on span "Meals" at bounding box center [379, 136] width 47 height 12
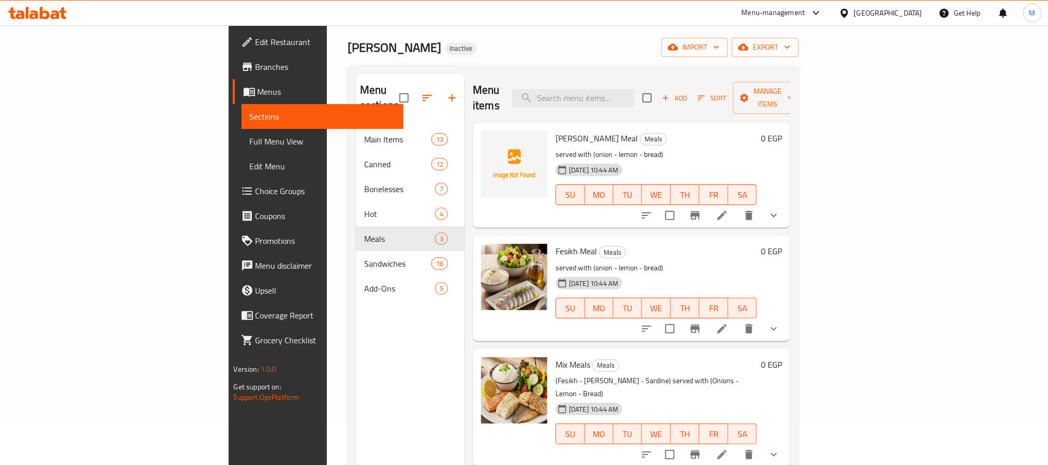
scroll to position [78, 0]
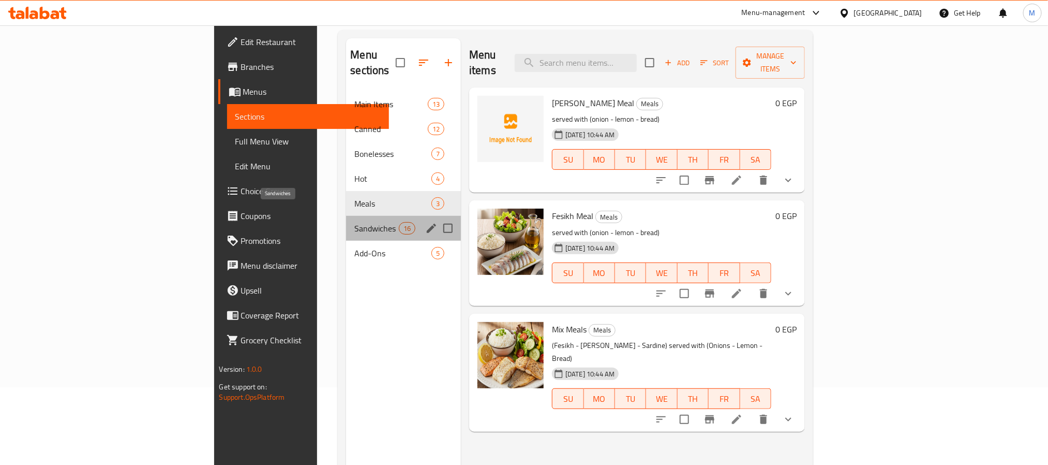
click at [354, 222] on span "Sandwiches" at bounding box center [376, 228] width 44 height 12
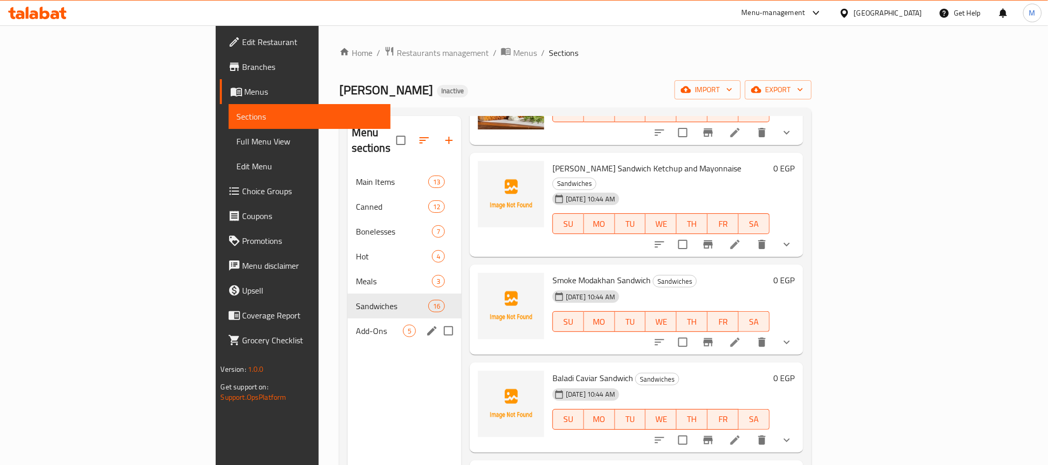
click at [348, 318] on div "Add-Ons 5" at bounding box center [405, 330] width 114 height 25
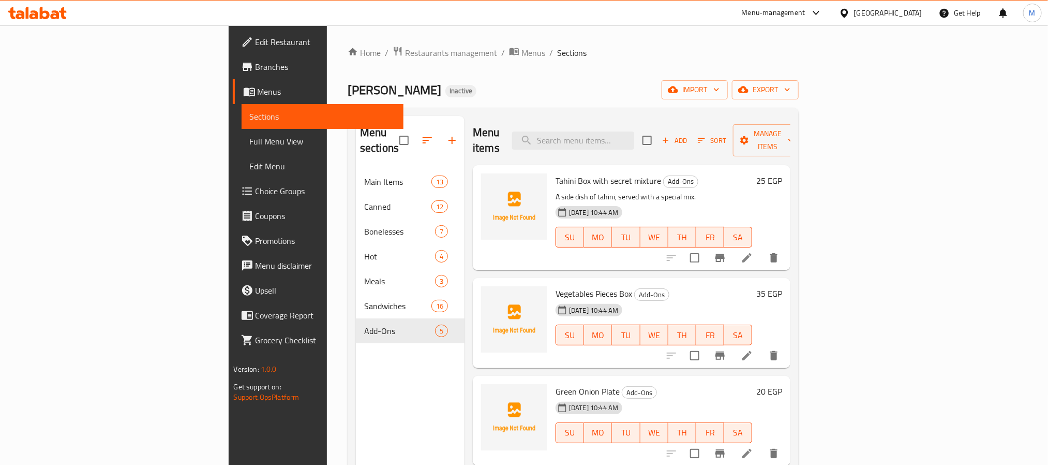
click at [850, 13] on icon at bounding box center [844, 13] width 11 height 11
click at [405, 50] on span "Restaurants management" at bounding box center [451, 53] width 92 height 12
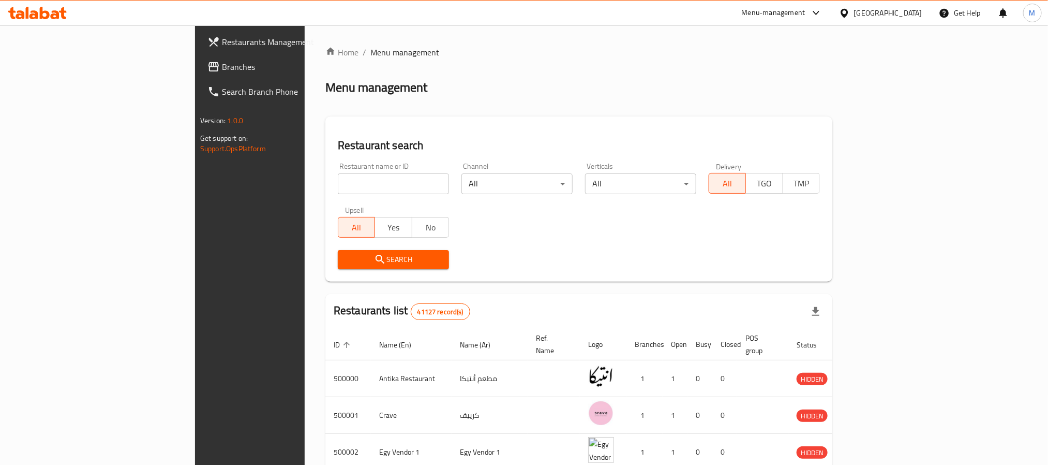
click at [222, 69] on span "Branches" at bounding box center [292, 67] width 140 height 12
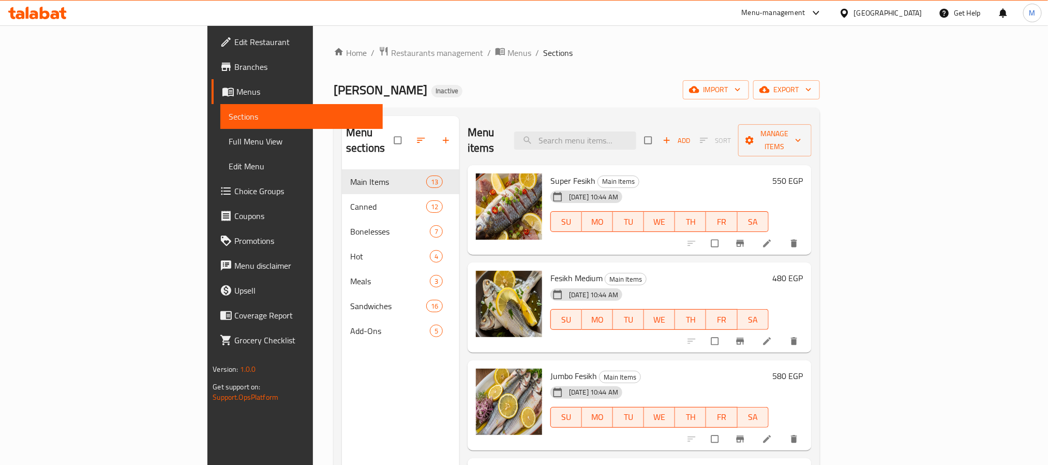
click at [910, 17] on div "[GEOGRAPHIC_DATA]" at bounding box center [888, 12] width 68 height 11
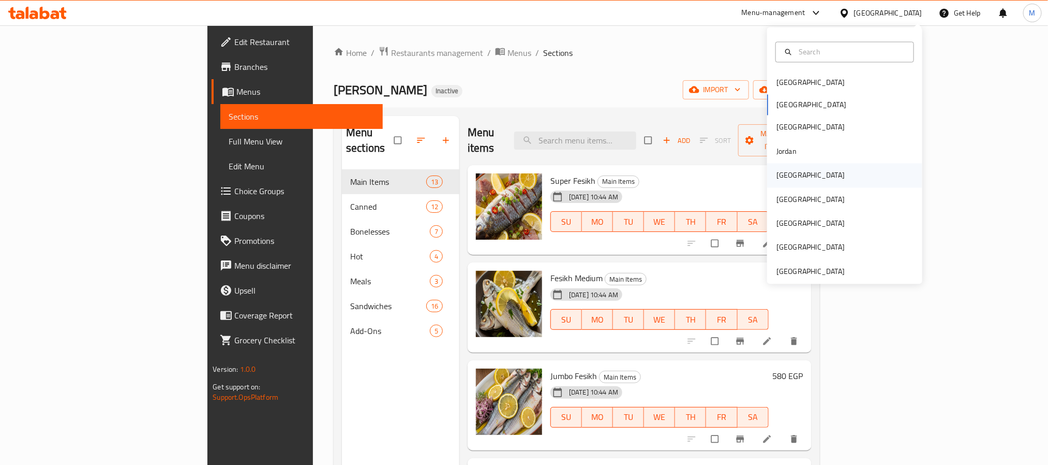
click at [787, 185] on div "[GEOGRAPHIC_DATA]" at bounding box center [810, 175] width 85 height 24
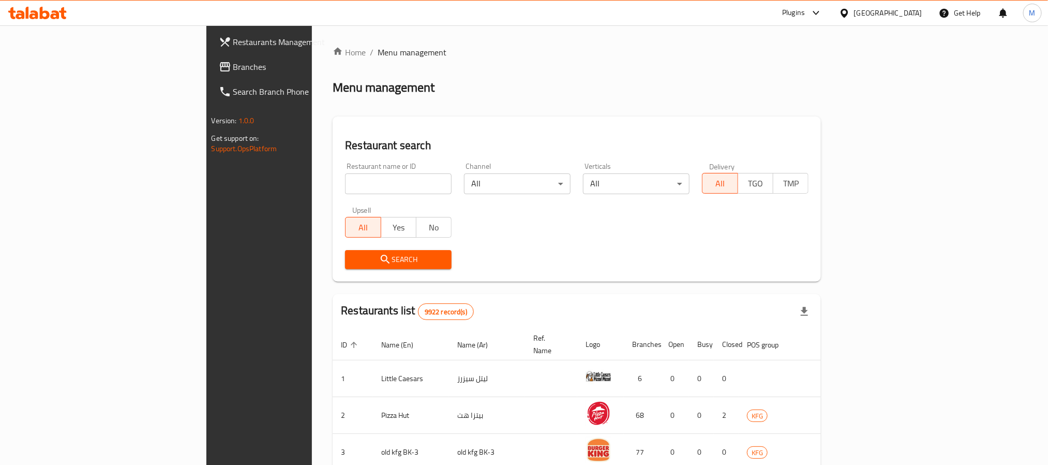
click at [233, 70] on span "Branches" at bounding box center [303, 67] width 140 height 12
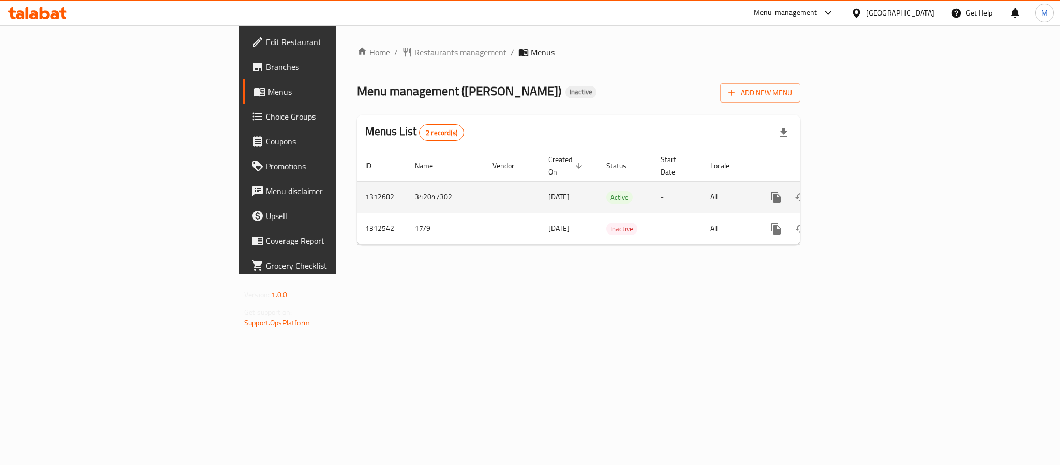
click at [857, 191] on icon "enhanced table" at bounding box center [850, 197] width 12 height 12
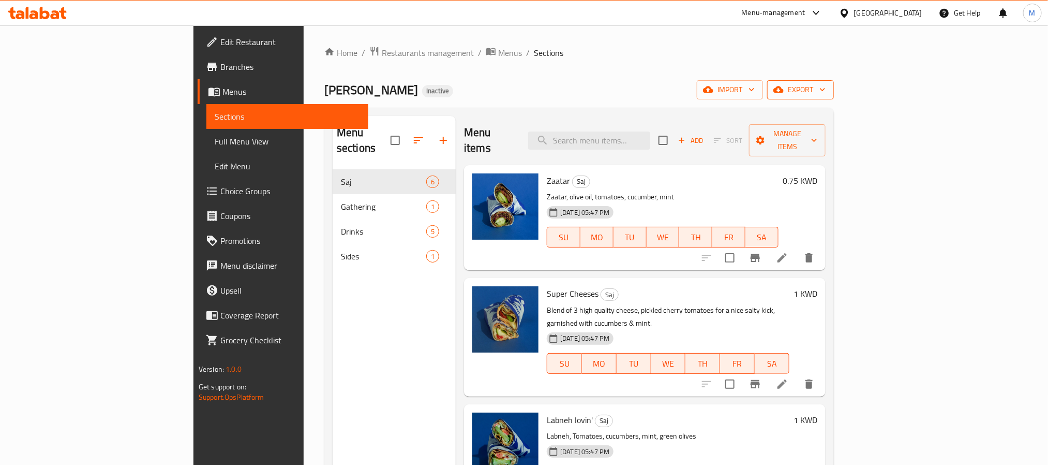
click at [826, 88] on span "export" at bounding box center [801, 89] width 50 height 13
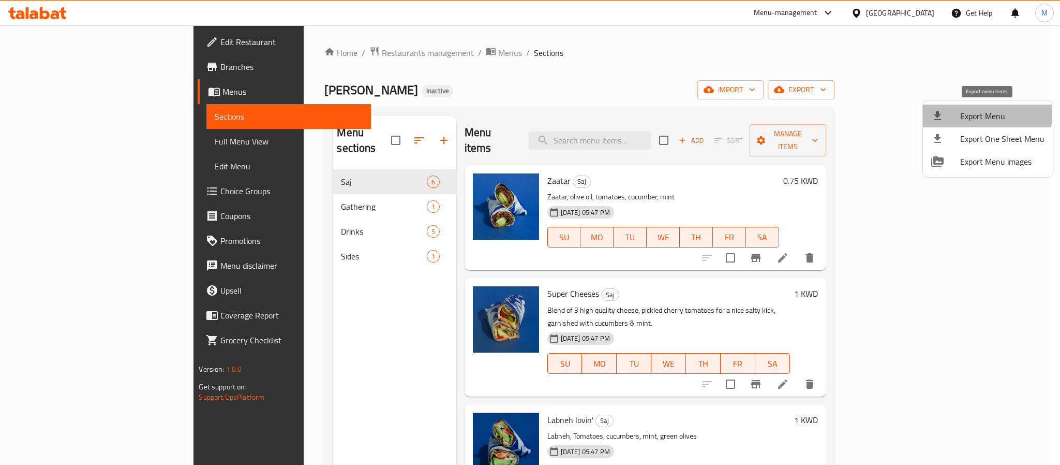
click at [961, 114] on span "Export Menu" at bounding box center [1002, 116] width 84 height 12
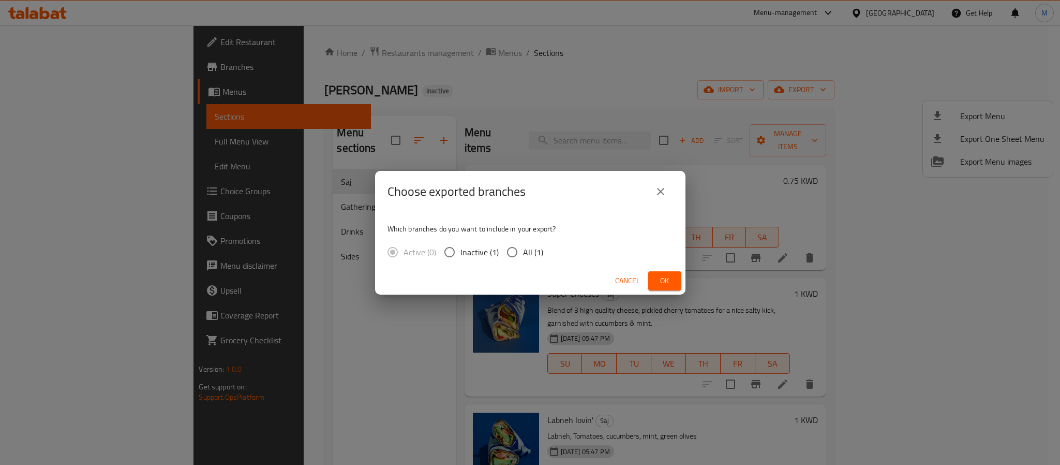
click at [539, 258] on span "All (1)" at bounding box center [533, 252] width 20 height 12
click at [523, 258] on input "All (1)" at bounding box center [512, 252] width 22 height 22
radio input "true"
click at [666, 286] on span "Ok" at bounding box center [665, 280] width 17 height 13
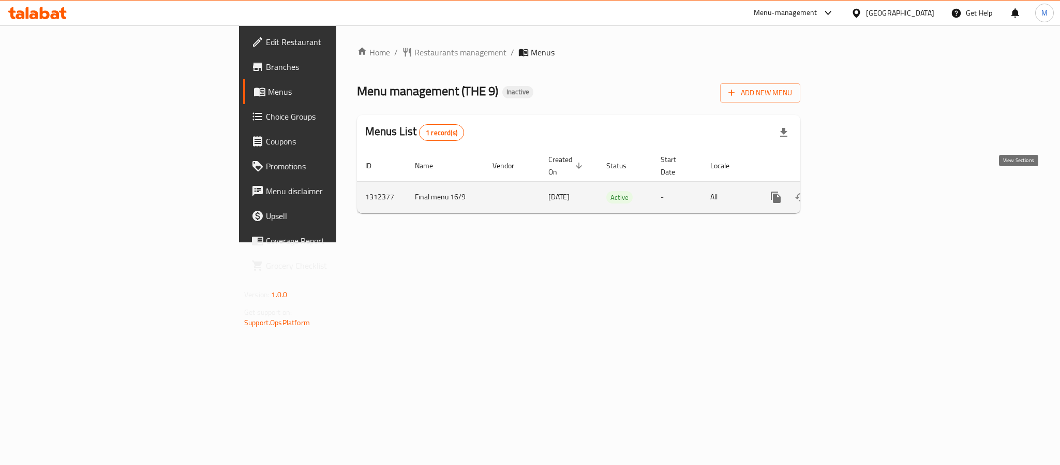
click at [863, 185] on link "enhanced table" at bounding box center [850, 197] width 25 height 25
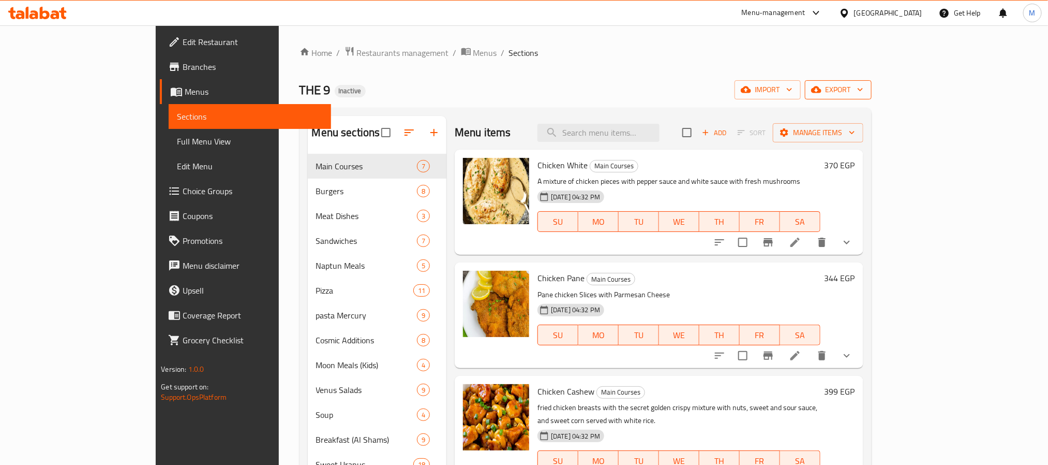
click at [872, 81] on button "export" at bounding box center [838, 89] width 67 height 19
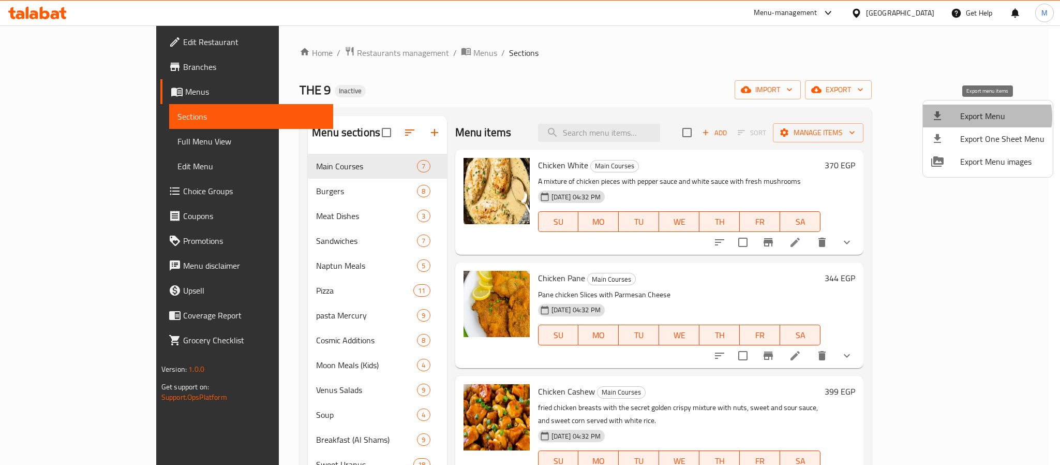
click at [984, 117] on span "Export Menu" at bounding box center [1002, 116] width 84 height 12
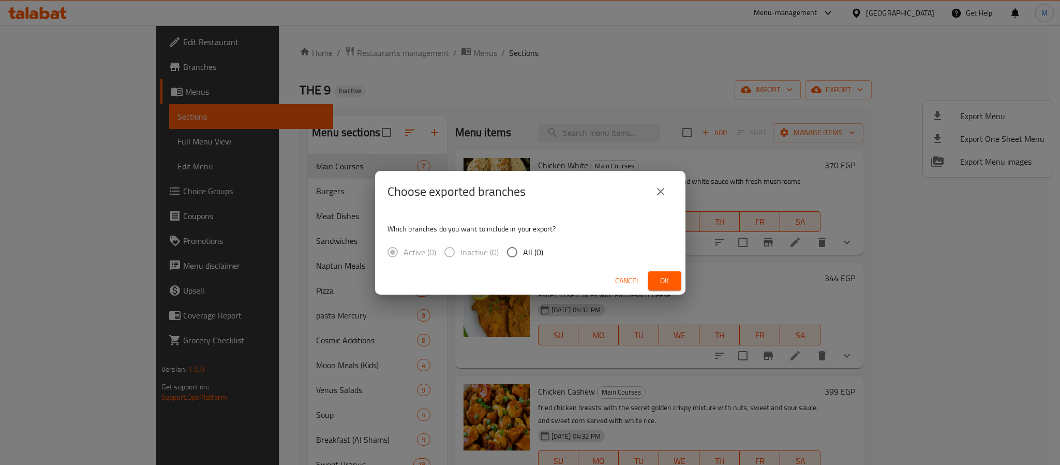
click at [536, 253] on span "All (0)" at bounding box center [533, 252] width 20 height 12
click at [523, 253] on input "All (0)" at bounding box center [512, 252] width 22 height 22
radio input "true"
click at [659, 283] on span "Ok" at bounding box center [665, 280] width 17 height 13
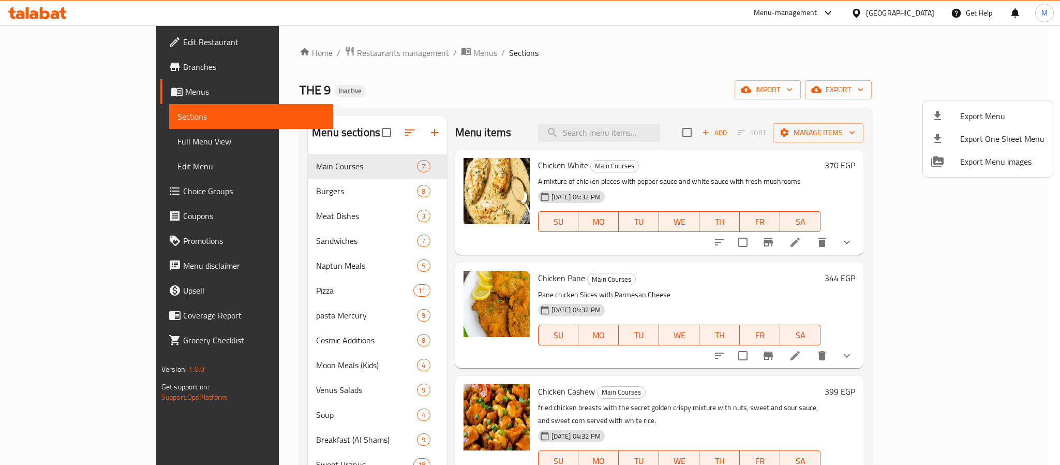
click at [927, 13] on div at bounding box center [530, 232] width 1060 height 465
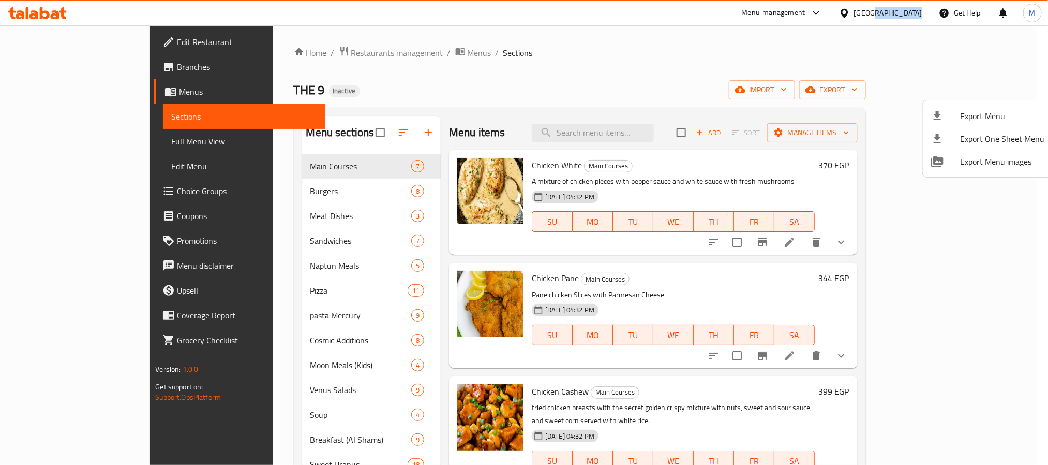
click at [927, 13] on div "Egypt" at bounding box center [881, 13] width 100 height 25
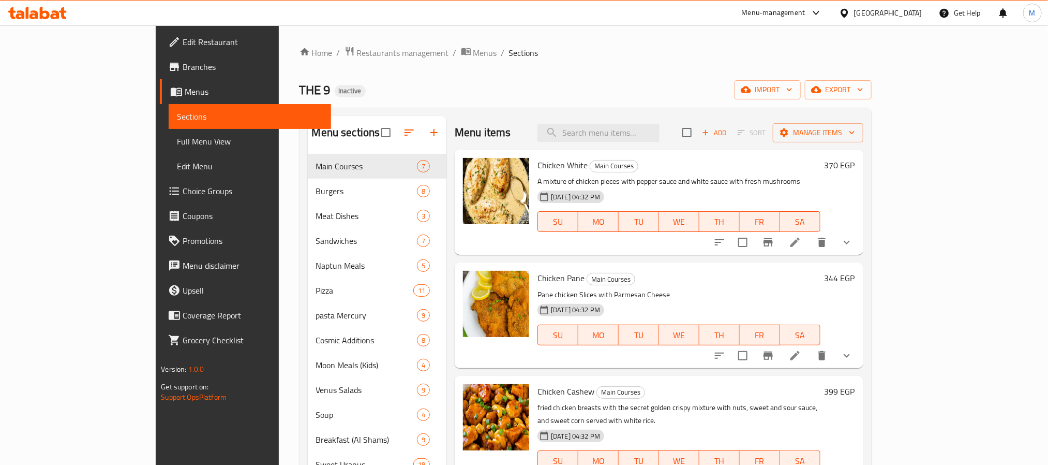
click at [905, 19] on div "Egypt" at bounding box center [881, 13] width 100 height 25
click at [905, 16] on div "Egypt" at bounding box center [888, 12] width 68 height 11
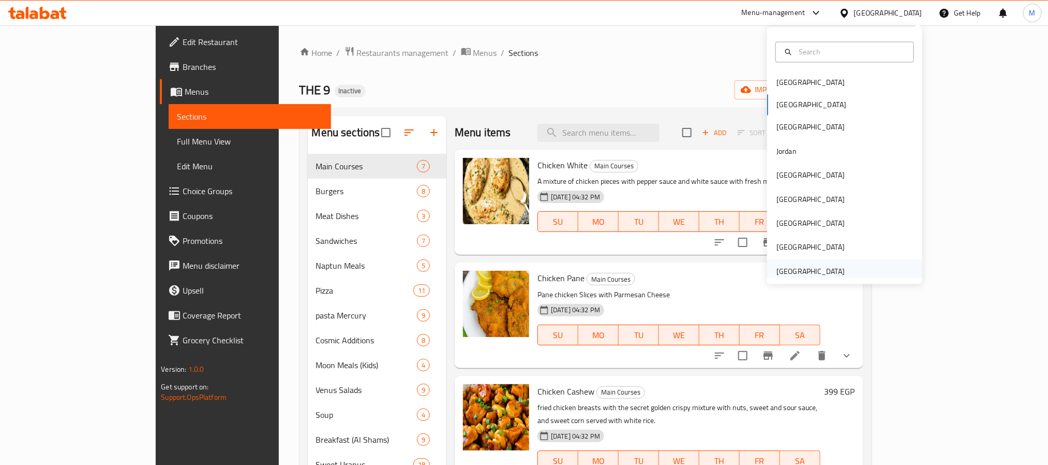
click at [838, 266] on div "United Arab Emirates" at bounding box center [810, 271] width 85 height 24
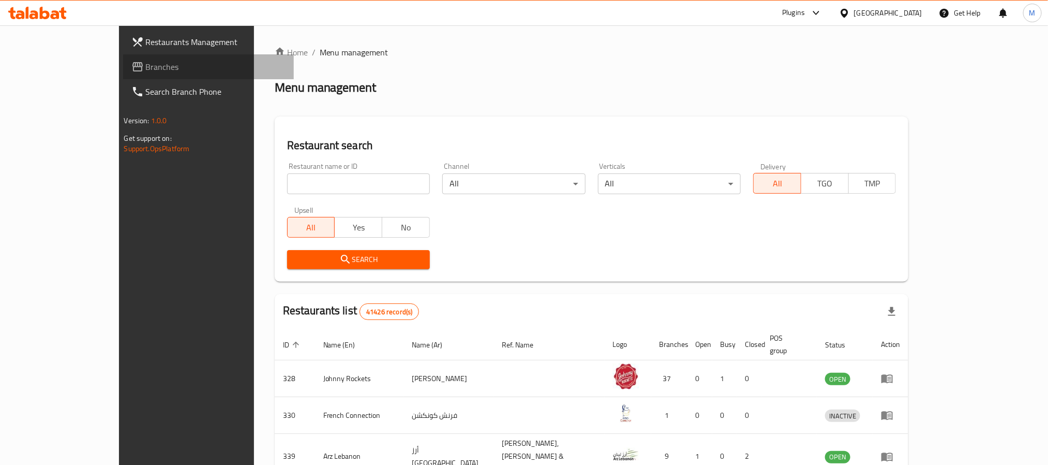
click at [146, 67] on span "Branches" at bounding box center [216, 67] width 140 height 12
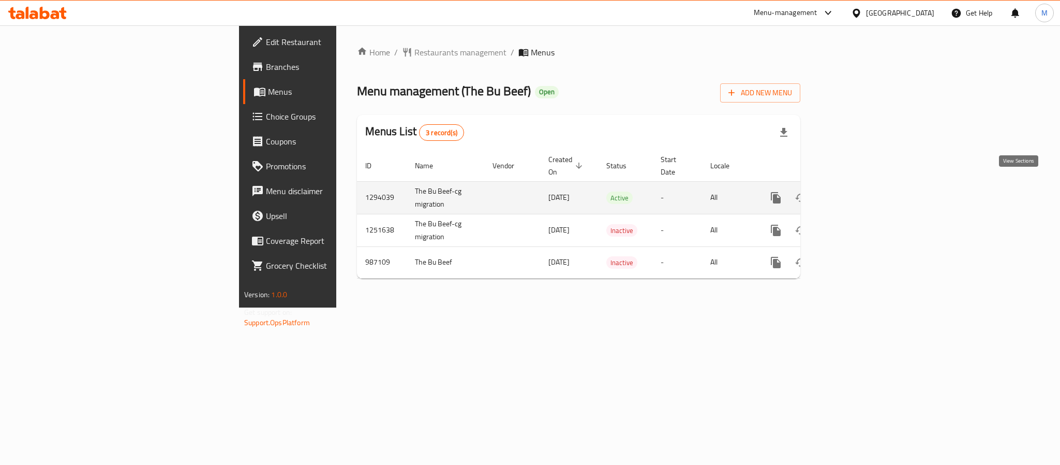
click at [857, 191] on icon "enhanced table" at bounding box center [850, 197] width 12 height 12
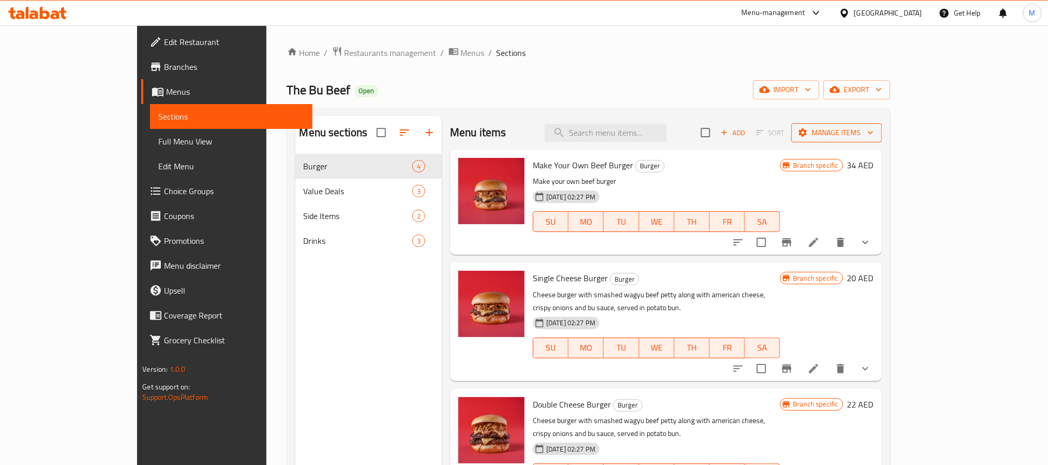
click at [874, 137] on span "Manage items" at bounding box center [837, 132] width 74 height 13
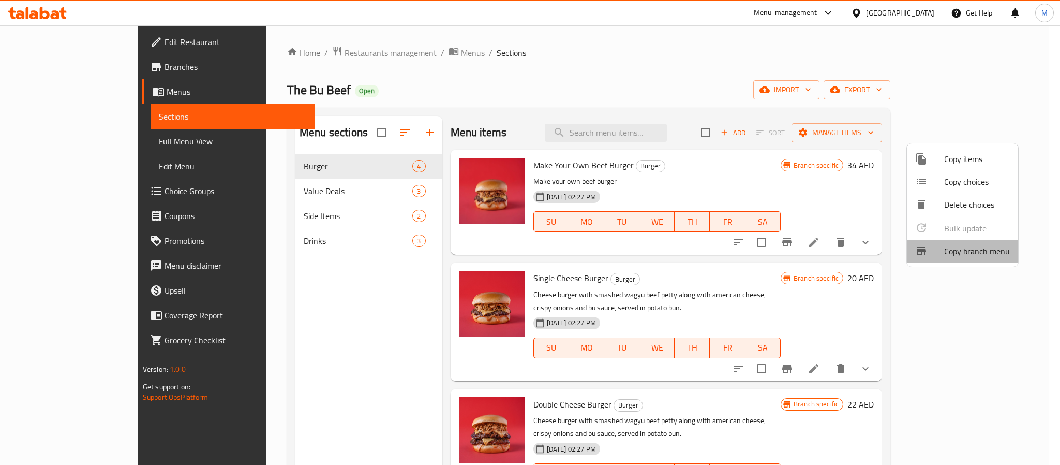
click at [948, 252] on span "Copy branch menu" at bounding box center [977, 251] width 66 height 12
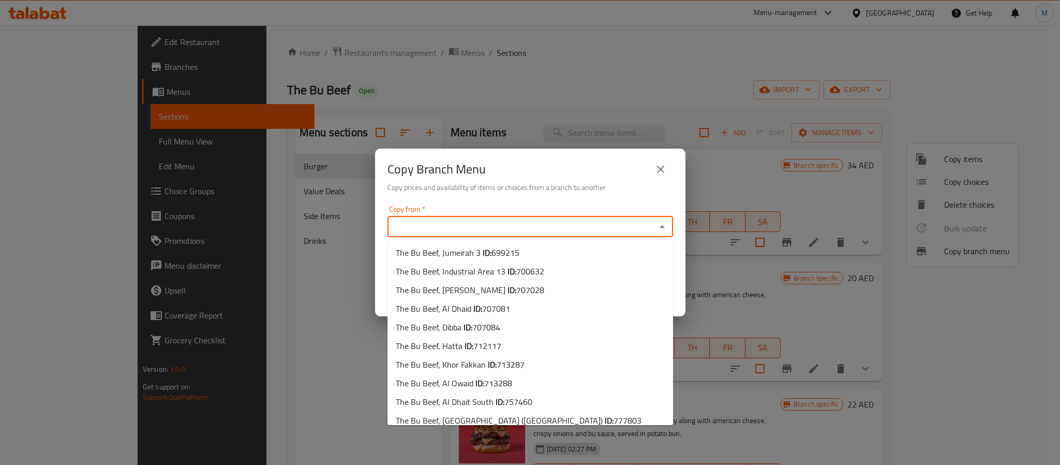
click at [565, 228] on input "Copy from   *" at bounding box center [522, 226] width 262 height 14
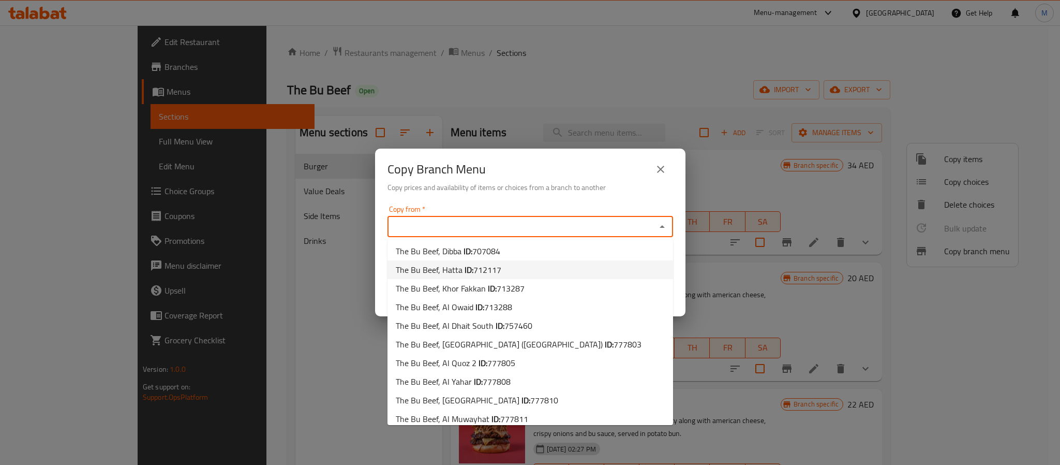
scroll to position [269, 0]
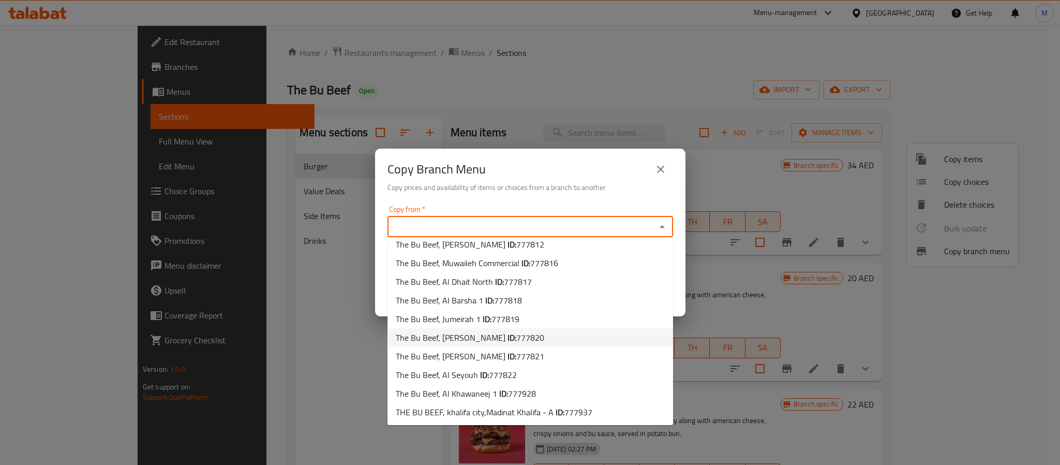
click at [534, 335] on li "The Bu Beef, Al Nahyan ID: 777820" at bounding box center [531, 337] width 286 height 19
type input "The Bu Beef, Al Nahyan"
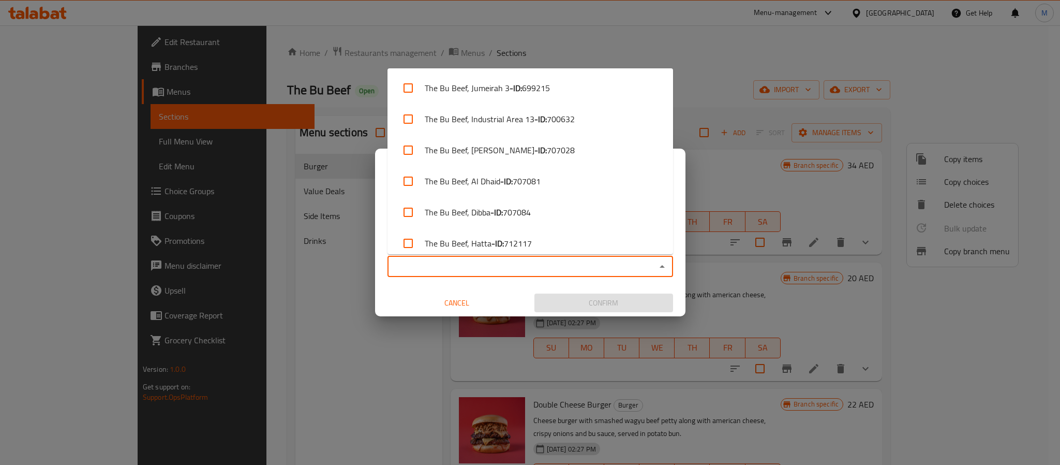
click at [550, 266] on input "Copy to   *" at bounding box center [522, 266] width 262 height 14
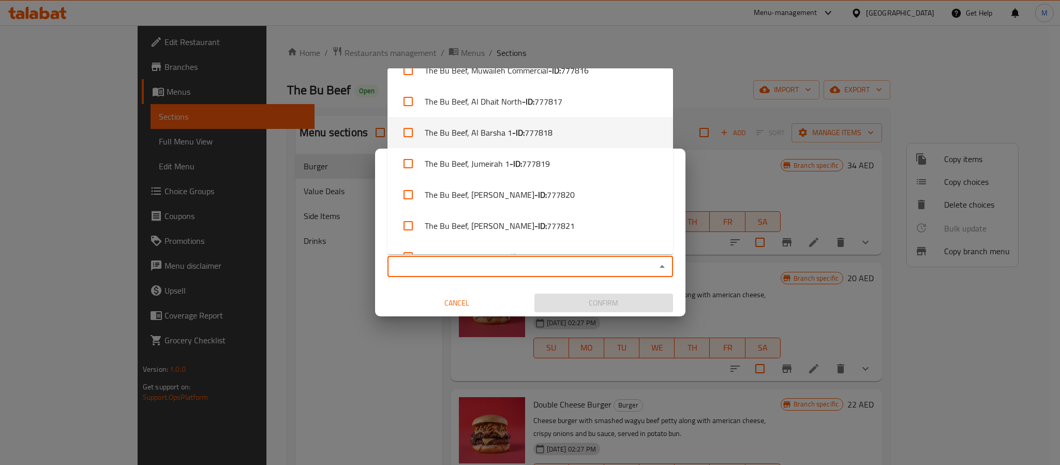
scroll to position [567, 0]
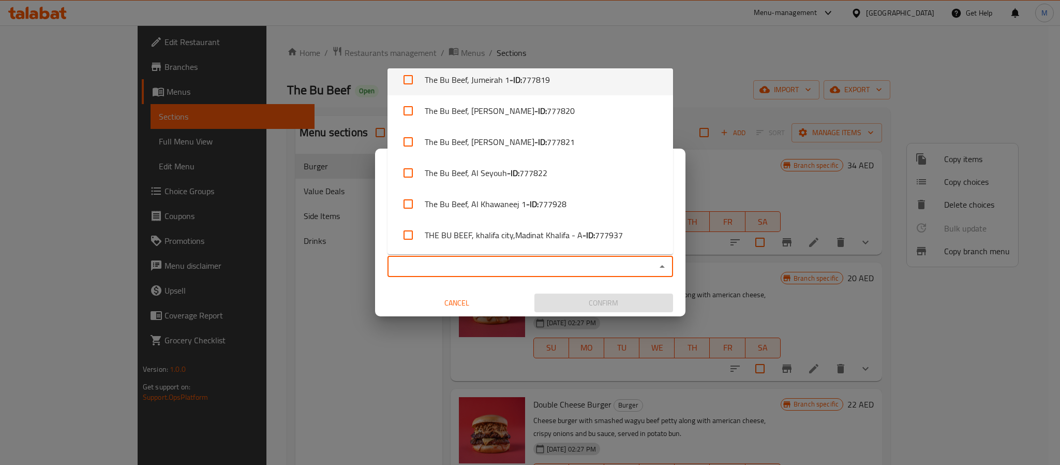
click at [543, 90] on li "The Bu Beef, Jumeirah 1 - ID: 777819" at bounding box center [531, 79] width 286 height 31
checkbox input "true"
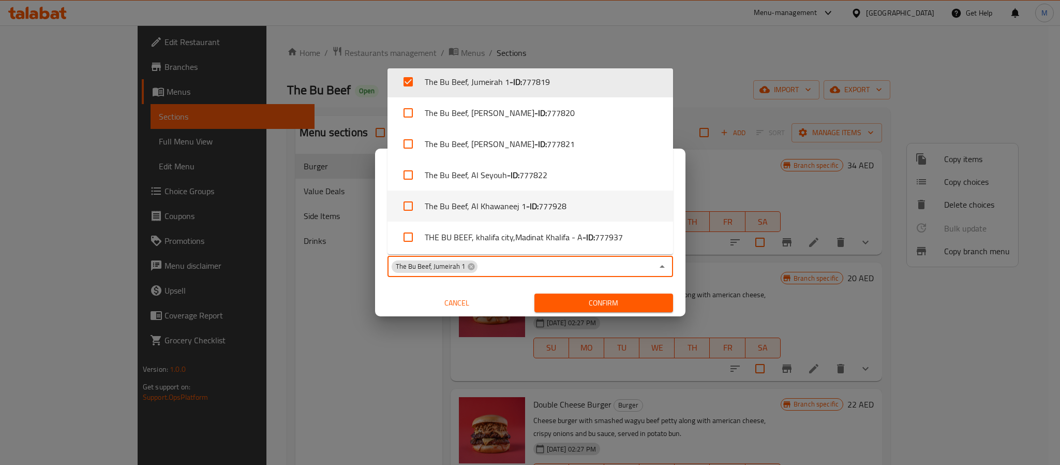
click at [660, 301] on span "Confirm" at bounding box center [604, 302] width 122 height 13
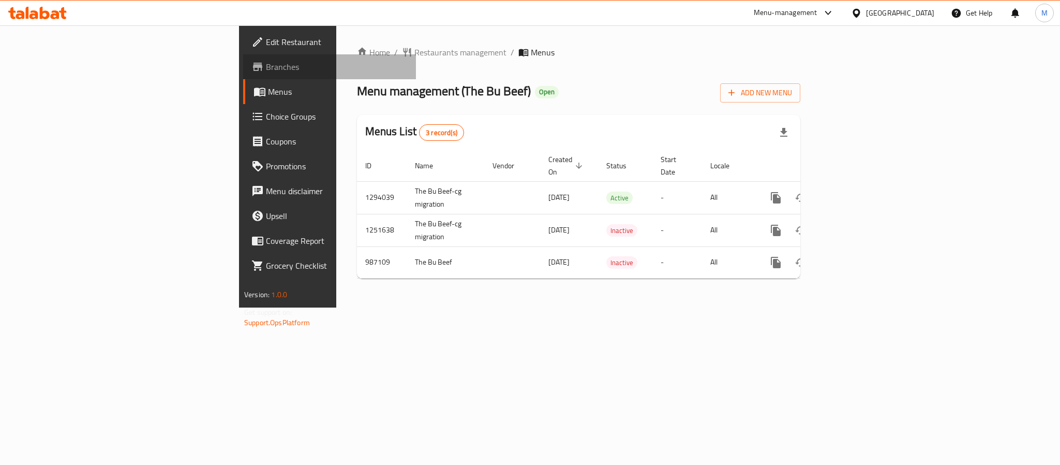
drag, startPoint x: 81, startPoint y: 70, endPoint x: 181, endPoint y: 52, distance: 101.6
click at [266, 70] on span "Branches" at bounding box center [337, 67] width 142 height 12
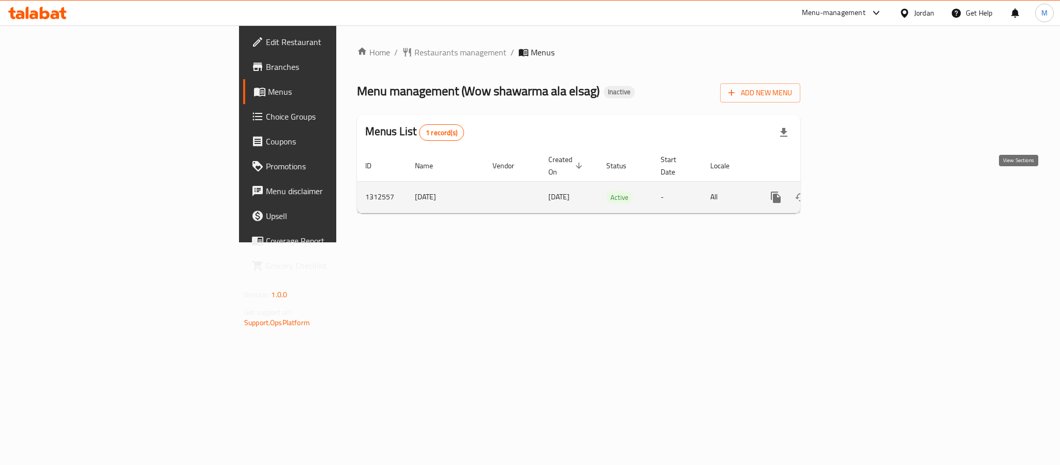
click at [857, 191] on icon "enhanced table" at bounding box center [850, 197] width 12 height 12
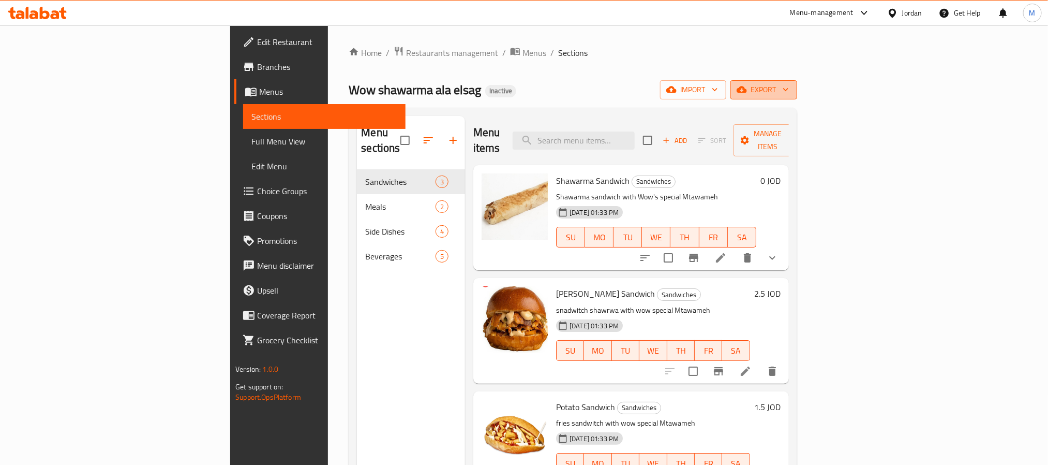
click at [789, 86] on span "export" at bounding box center [764, 89] width 50 height 13
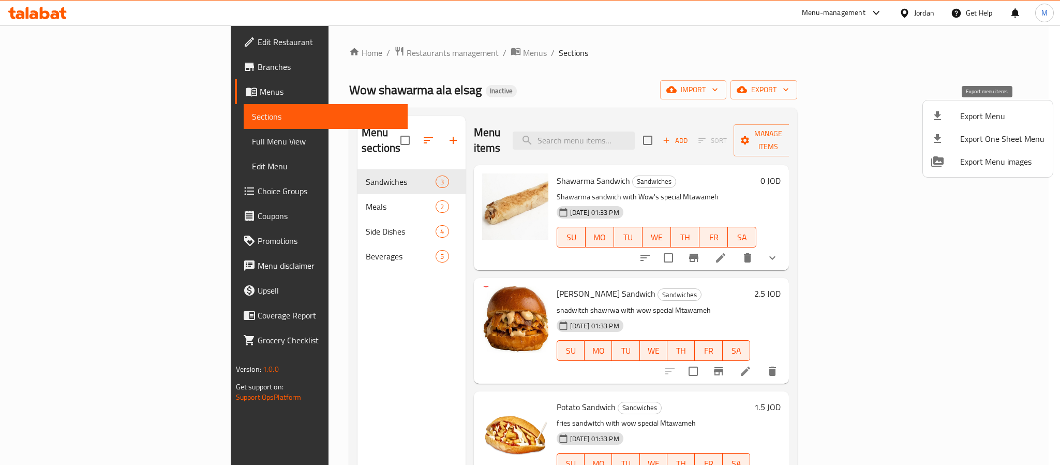
click at [980, 105] on li "Export Menu" at bounding box center [988, 116] width 130 height 23
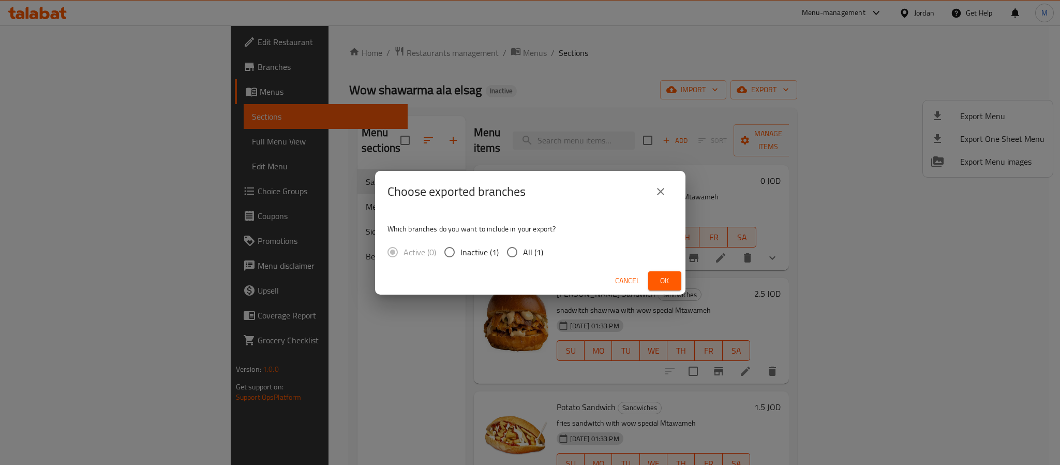
click at [540, 247] on span "All (1)" at bounding box center [533, 252] width 20 height 12
click at [523, 247] on input "All (1)" at bounding box center [512, 252] width 22 height 22
radio input "true"
click at [663, 278] on span "Ok" at bounding box center [665, 280] width 17 height 13
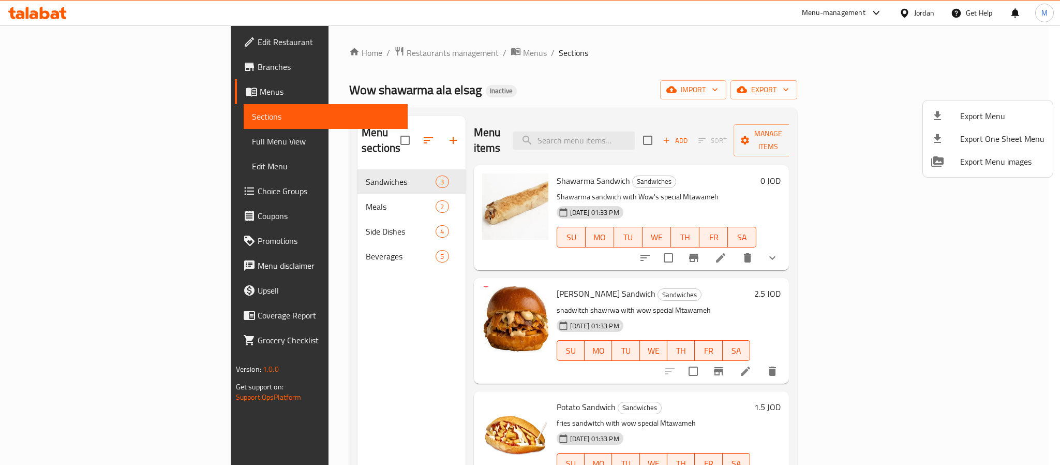
click at [265, 234] on div at bounding box center [530, 232] width 1060 height 465
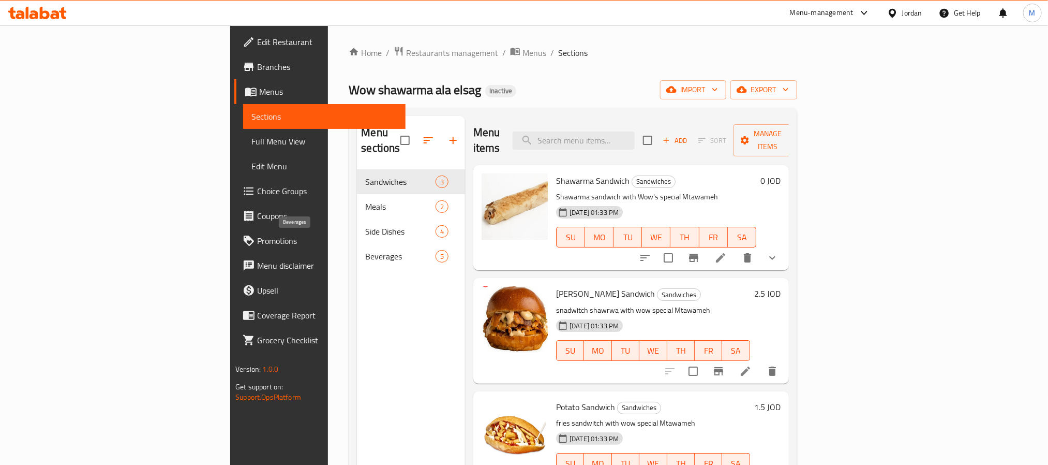
click at [365, 250] on span "Beverages" at bounding box center [400, 256] width 70 height 12
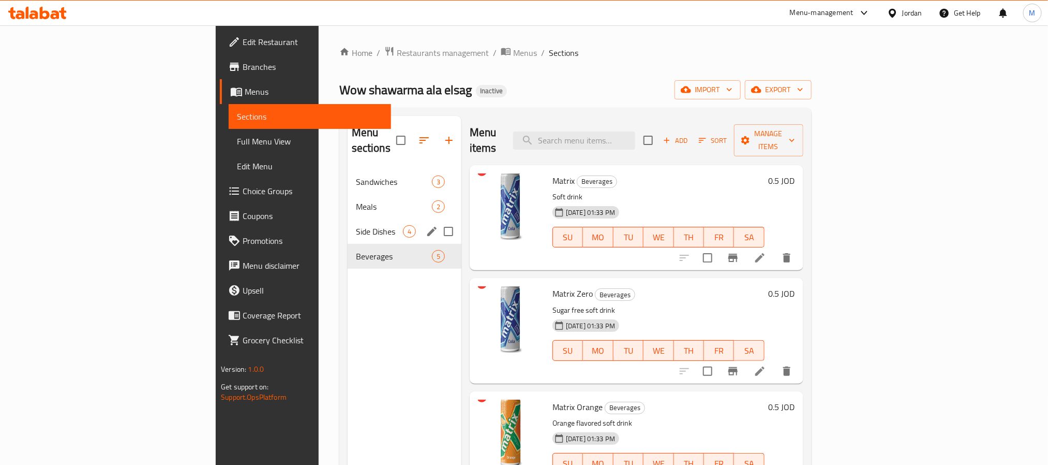
click at [348, 227] on div "Side Dishes 4" at bounding box center [405, 231] width 114 height 25
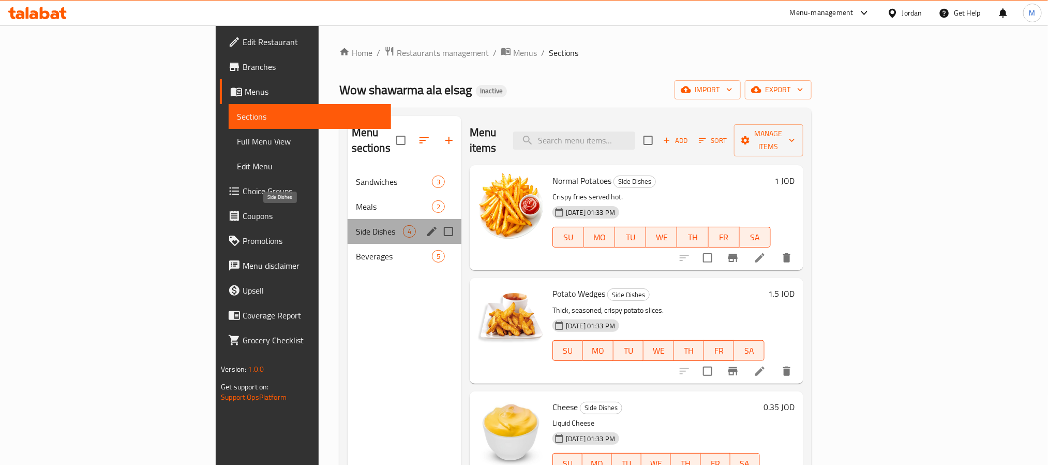
click at [356, 225] on span "Side Dishes" at bounding box center [379, 231] width 47 height 12
click at [348, 194] on div "Meals 2" at bounding box center [405, 206] width 114 height 25
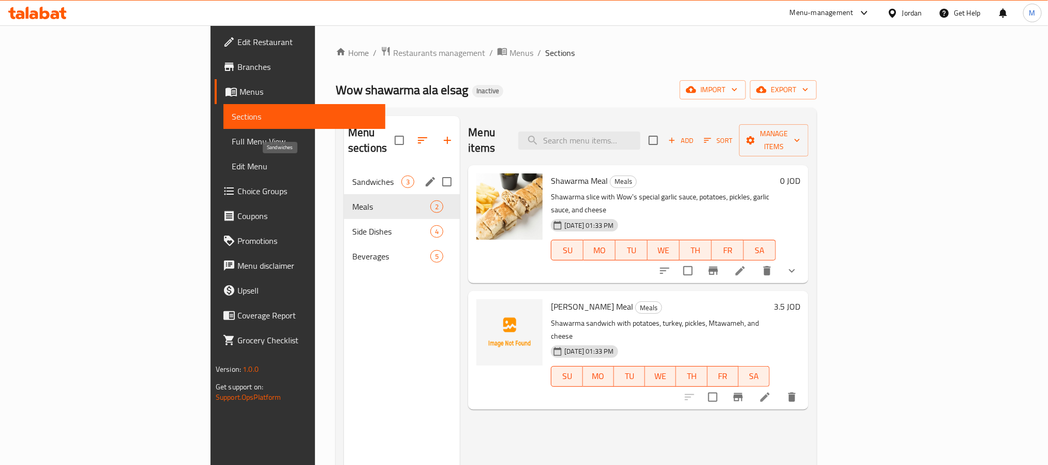
click at [352, 175] on span "Sandwiches" at bounding box center [376, 181] width 49 height 12
